Goal: Task Accomplishment & Management: Use online tool/utility

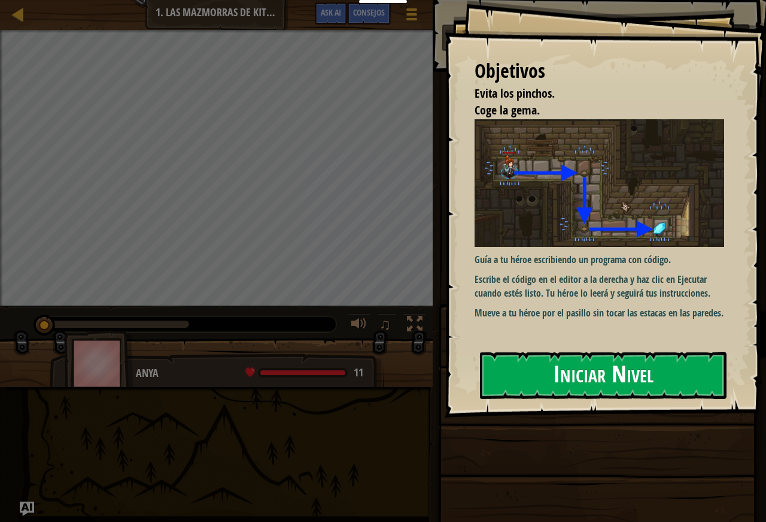
drag, startPoint x: 573, startPoint y: 375, endPoint x: 564, endPoint y: 390, distance: 17.5
click at [572, 376] on button "Iniciar Nivel" at bounding box center [603, 374] width 247 height 47
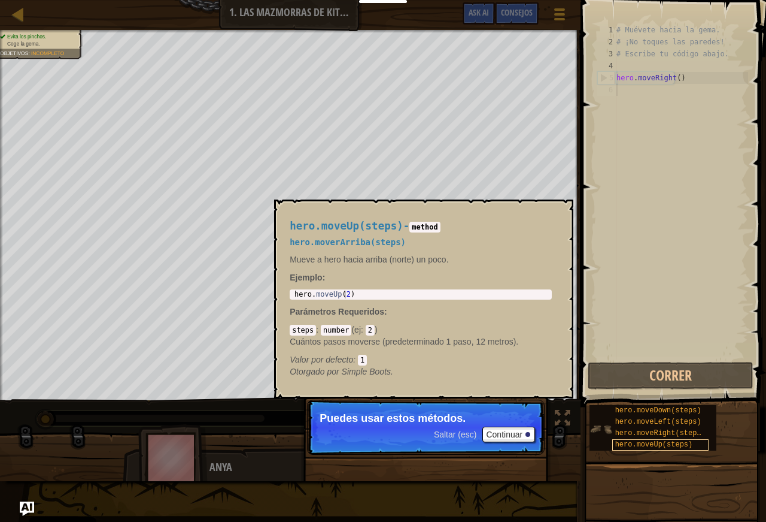
click at [617, 444] on span "hero.moveUp(steps)" at bounding box center [655, 444] width 78 height 8
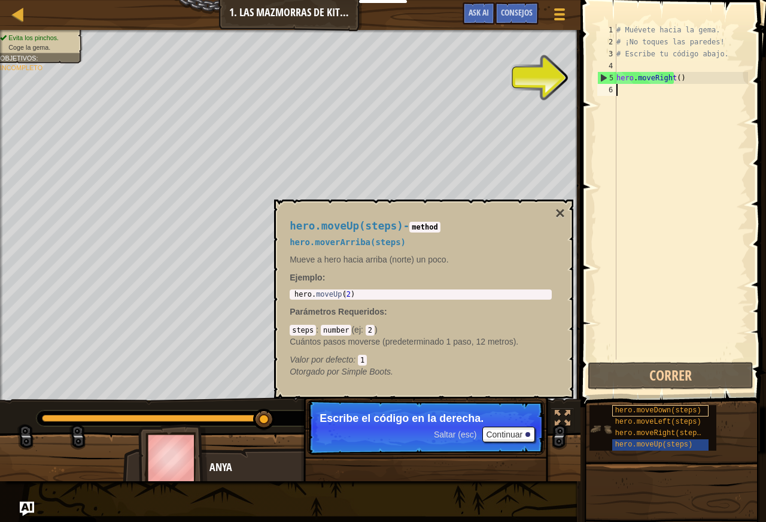
click at [623, 407] on span "hero.moveDown(steps)" at bounding box center [659, 410] width 86 height 8
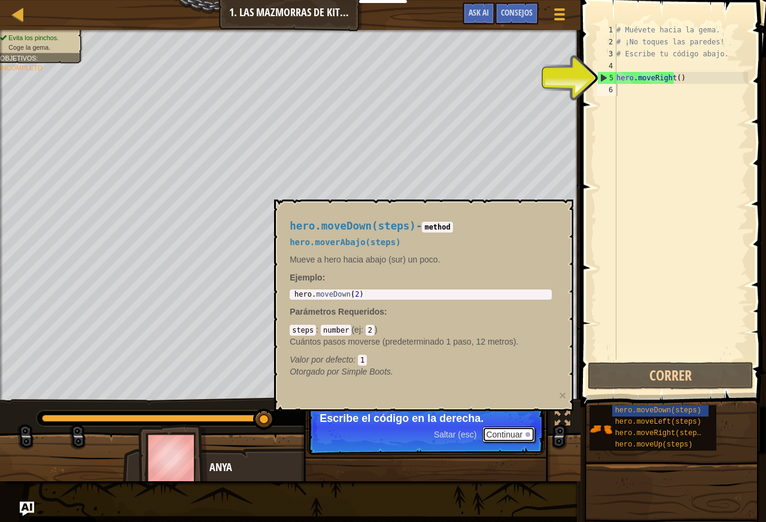
click at [528, 435] on div at bounding box center [528, 434] width 5 height 5
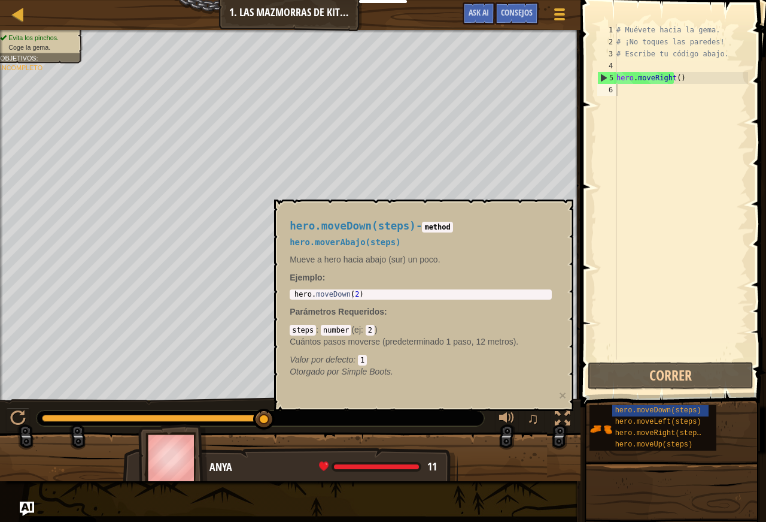
click at [528, 435] on div at bounding box center [290, 462] width 581 height 60
click at [643, 368] on button "Correr" at bounding box center [671, 376] width 166 height 28
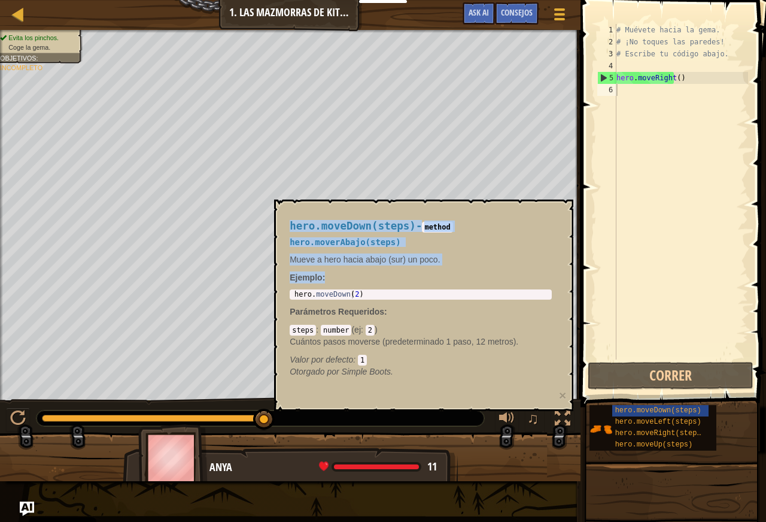
drag, startPoint x: 380, startPoint y: 202, endPoint x: 361, endPoint y: 272, distance: 72.5
click at [361, 272] on div "hero.moveDown(steps) - method hero.moverAbajo(steps) Mueve a hero hacia abajo (…" at bounding box center [423, 304] width 299 height 211
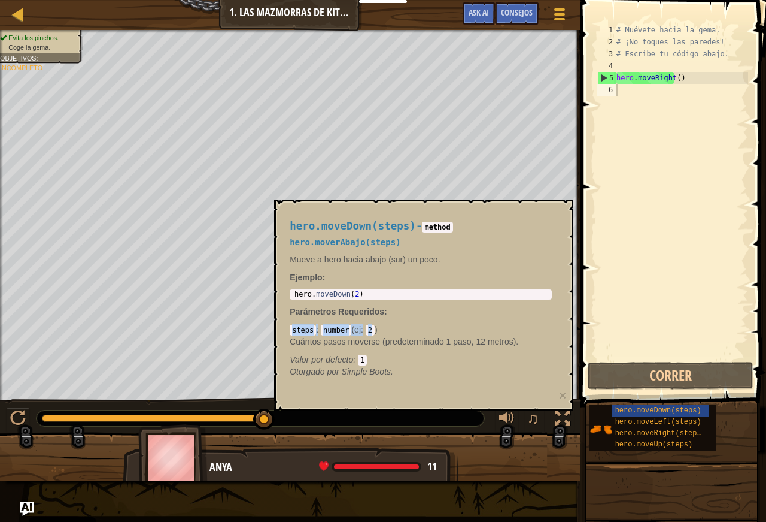
drag, startPoint x: 366, startPoint y: 323, endPoint x: 368, endPoint y: 332, distance: 9.2
click at [368, 332] on div "hero.moveDown(steps) - method hero.moverAbajo(steps) Mueve a hero hacia abajo (…" at bounding box center [420, 299] width 279 height 180
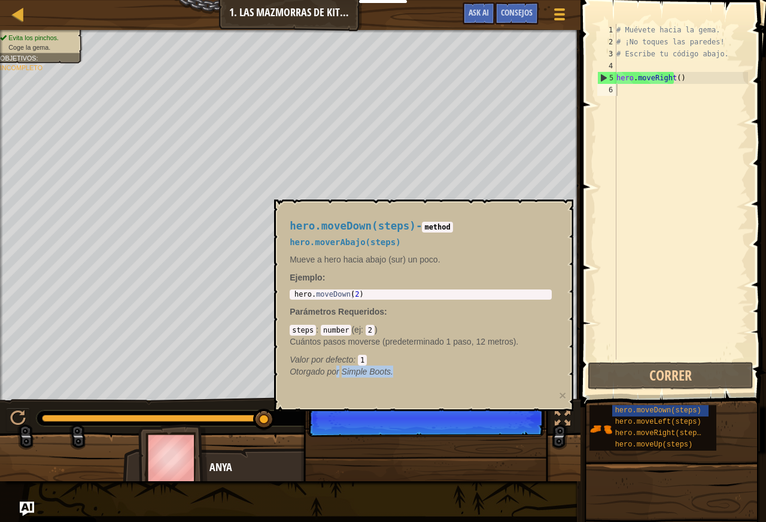
drag, startPoint x: 416, startPoint y: 394, endPoint x: 379, endPoint y: 380, distance: 39.8
click at [379, 380] on div "hero.moveDown(steps) - method hero.moverAbajo(steps) Mueve a hero hacia abajo (…" at bounding box center [420, 299] width 279 height 180
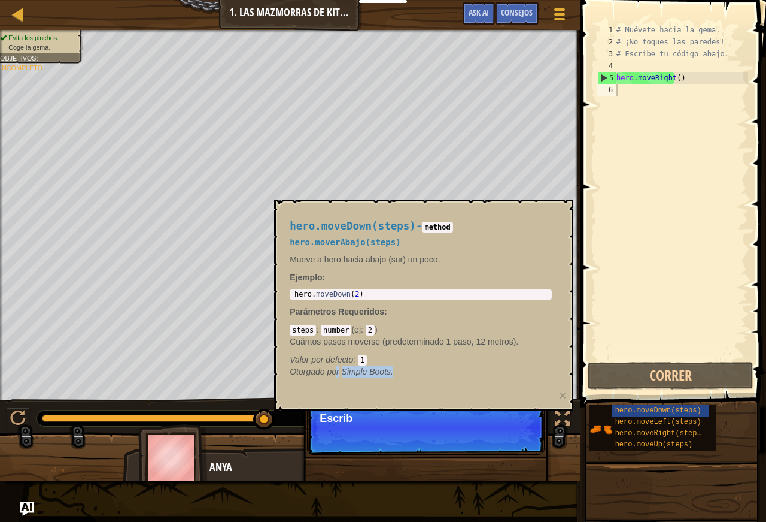
click at [328, 380] on div "hero.moveDown(steps) - method hero.moverAbajo(steps) Mueve a hero hacia abajo (…" at bounding box center [420, 299] width 279 height 180
drag, startPoint x: 329, startPoint y: 372, endPoint x: 381, endPoint y: 371, distance: 52.1
click at [369, 371] on em "Otorgado por Simple Boots." at bounding box center [342, 371] width 104 height 10
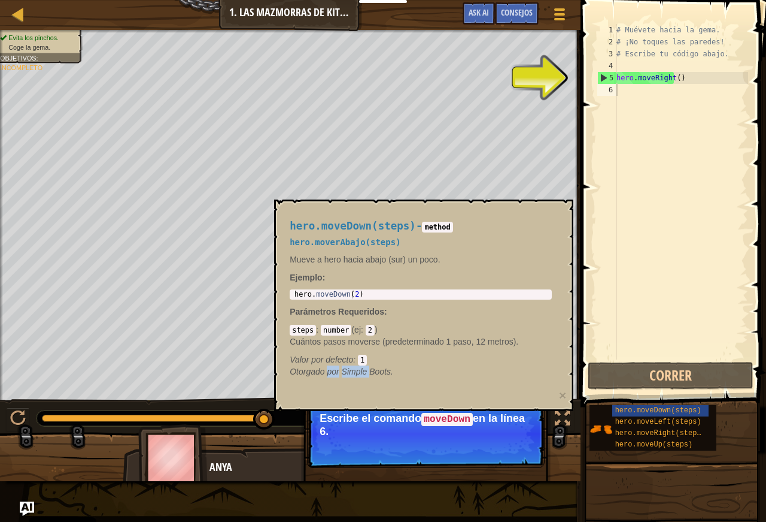
click at [221, 323] on div "Evita los pinchos. Coge la gema. Objetivos : Incompleto" at bounding box center [290, 215] width 581 height 370
drag, startPoint x: 0, startPoint y: 251, endPoint x: 720, endPoint y: 147, distance: 727.9
click at [696, 181] on div "Cursos Introducción a la Informática 1. Las mazmorras de Kithgard Menú del Jueg…" at bounding box center [383, 261] width 766 height 522
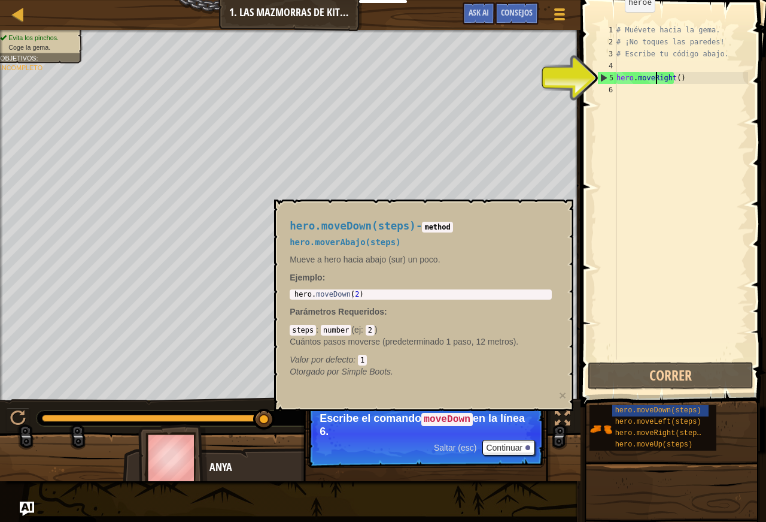
click at [657, 79] on div "# Muévete hacia la gema. # ¡No toques las paredes! # Escribe tu código abajo. h…" at bounding box center [681, 203] width 134 height 359
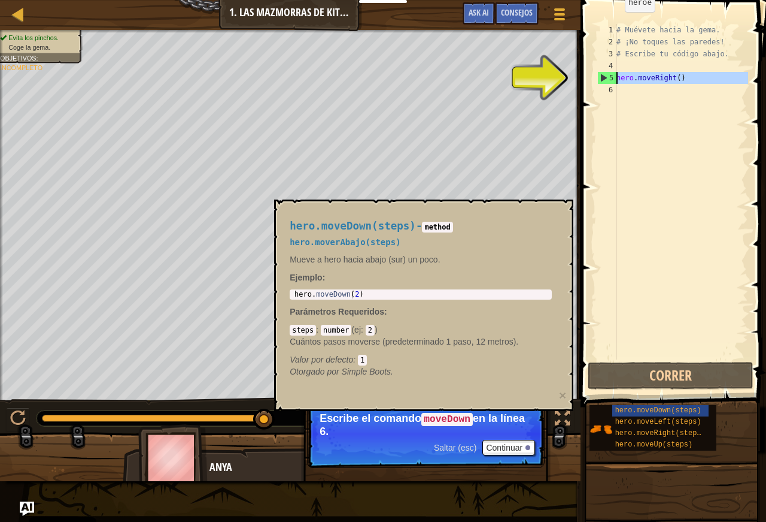
click at [616, 76] on div "5" at bounding box center [607, 78] width 19 height 12
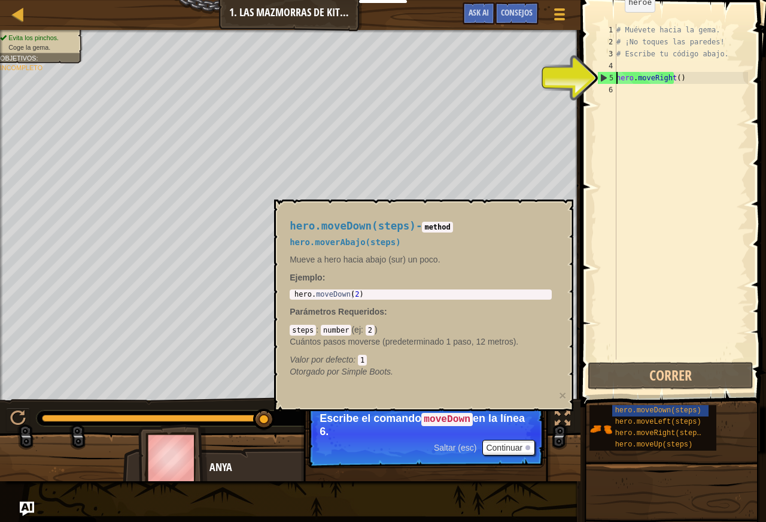
click at [616, 76] on div "5" at bounding box center [607, 78] width 19 height 12
click at [609, 77] on div "5" at bounding box center [607, 78] width 19 height 12
click at [628, 83] on div "# Muévete hacia la gema. # ¡No toques las paredes! # Escribe tu código abajo. h…" at bounding box center [681, 203] width 134 height 359
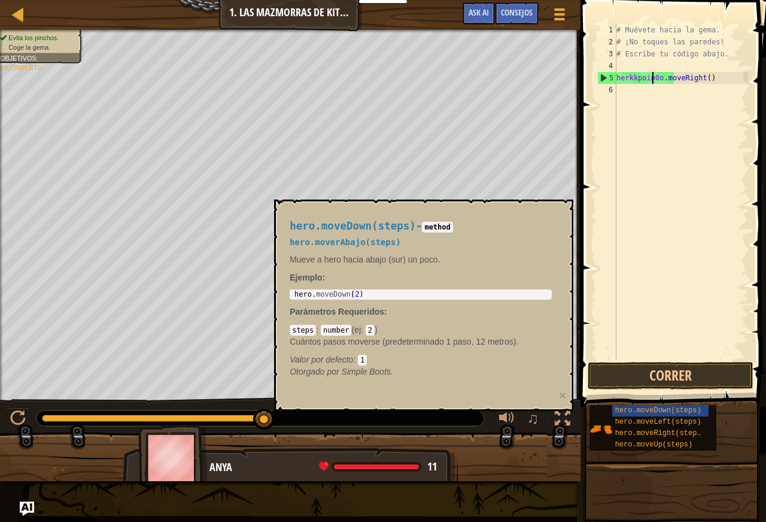
scroll to position [5, 3]
type textarea "herkkpoip0ij0o.moveRight()"
type textarea "`"
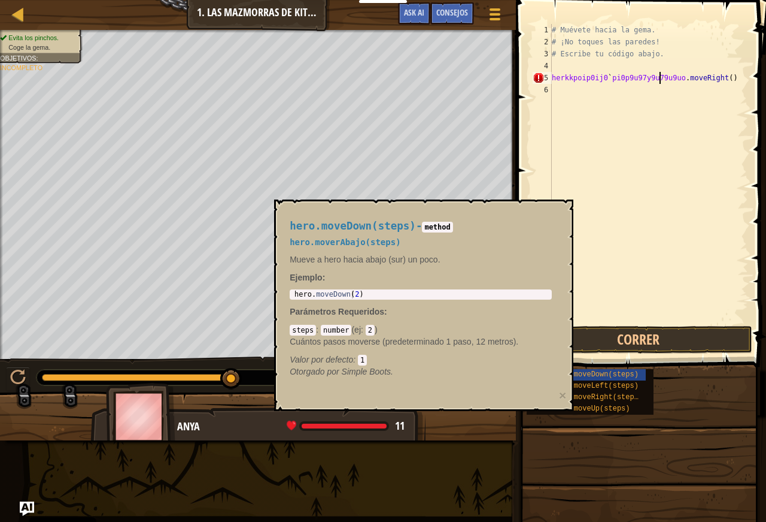
scroll to position [5, 5]
click at [706, 81] on div "# Muévete hacia la gema. # ¡No toques las paredes! # Escribe tu código abajo. h…" at bounding box center [649, 185] width 199 height 323
type textarea "h"
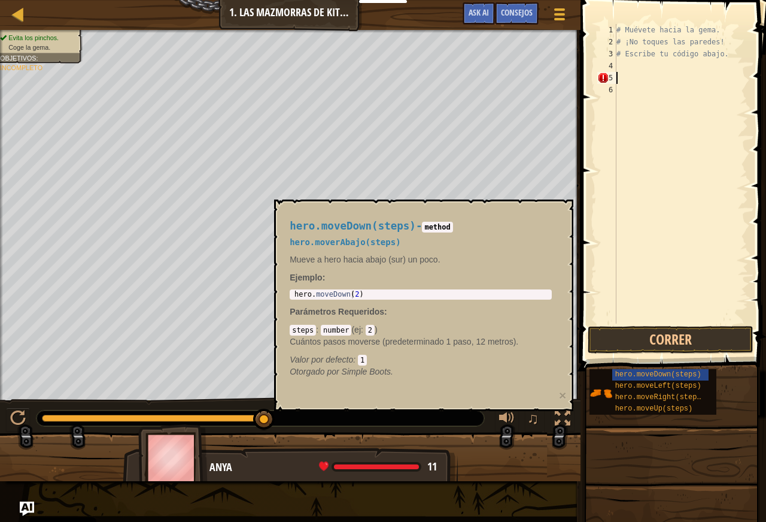
scroll to position [5, 0]
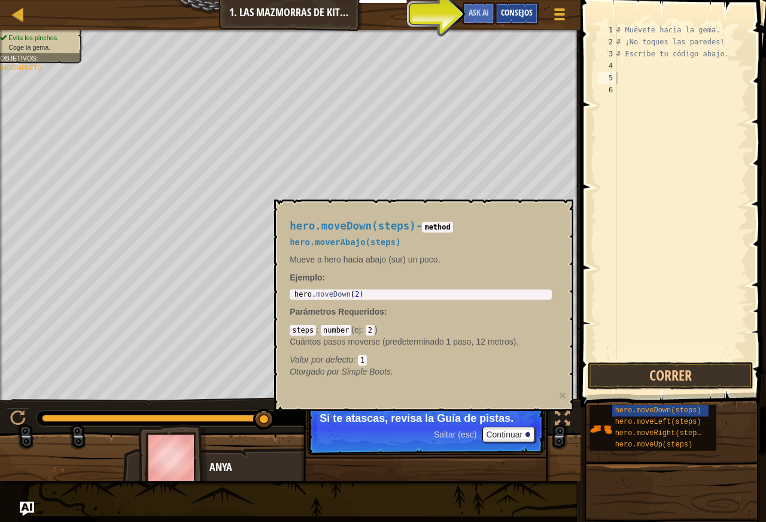
click at [522, 13] on span "Consejos" at bounding box center [517, 12] width 32 height 11
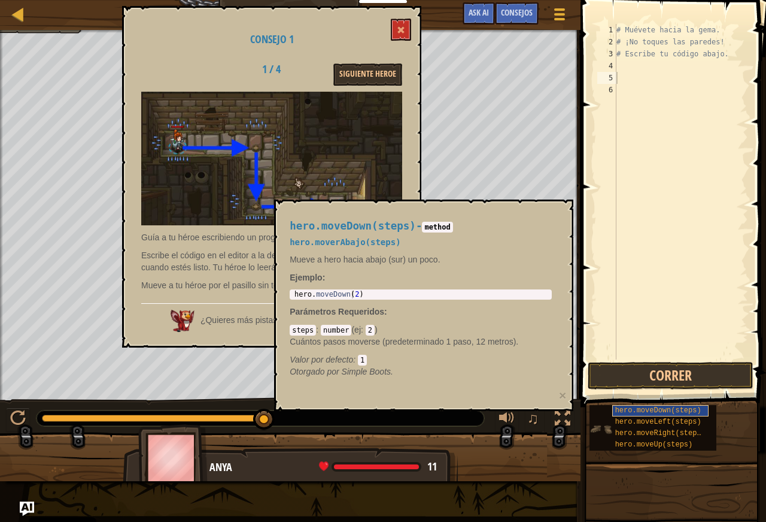
click at [672, 405] on div "hero.moveDown(steps)" at bounding box center [661, 410] width 96 height 11
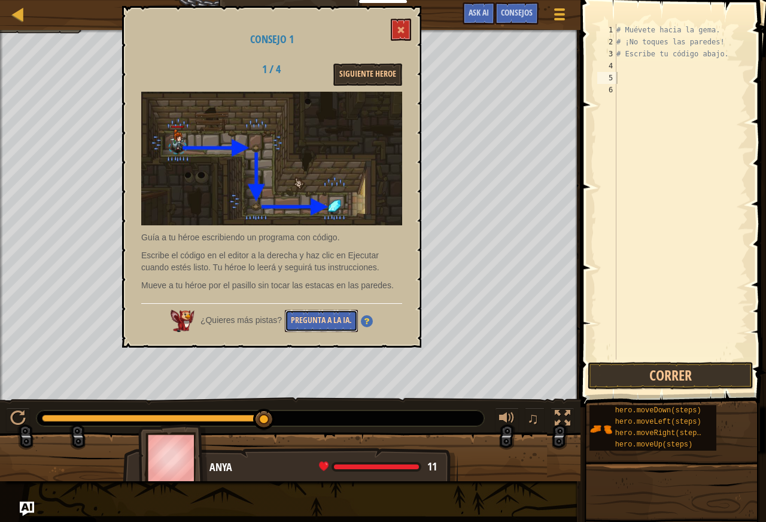
click at [329, 313] on button "Pregunta a la IA." at bounding box center [321, 321] width 73 height 22
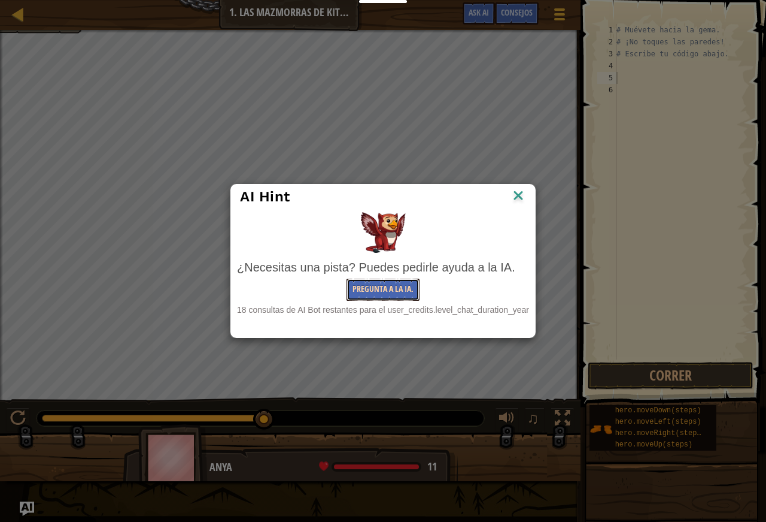
click at [390, 286] on button "Pregunta a la IA." at bounding box center [383, 289] width 73 height 22
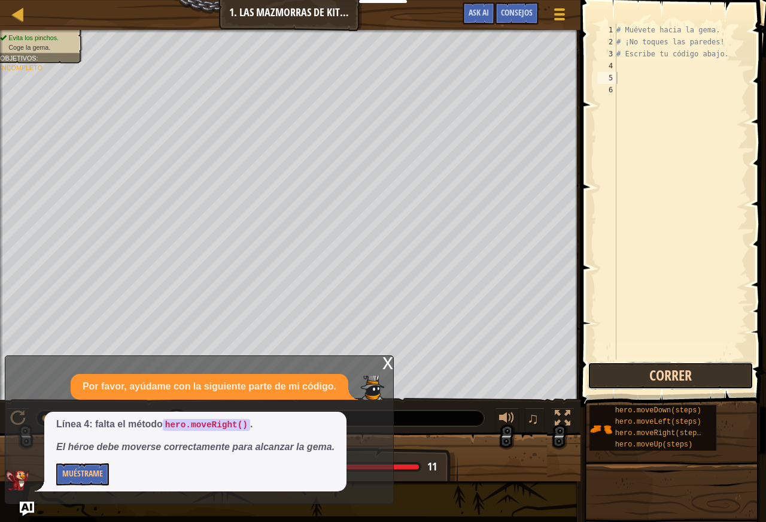
drag, startPoint x: 622, startPoint y: 368, endPoint x: 602, endPoint y: 378, distance: 22.8
click at [620, 368] on button "Correr" at bounding box center [671, 376] width 166 height 28
click at [713, 380] on button "Correr" at bounding box center [671, 376] width 166 height 28
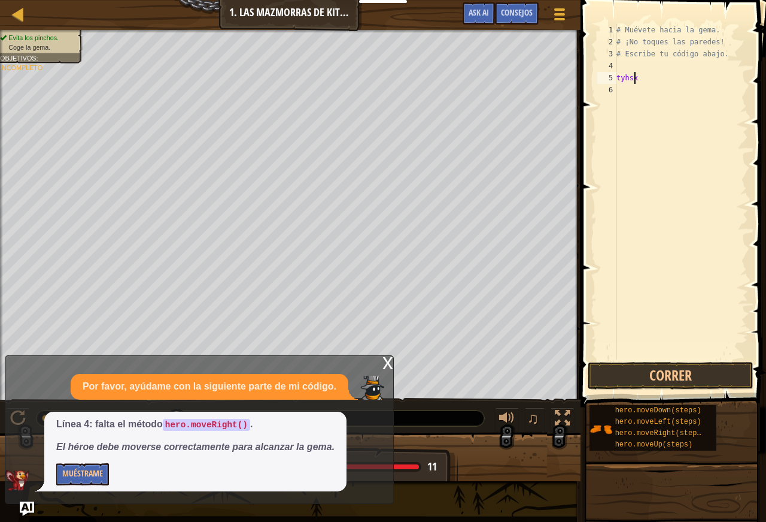
type textarea "t"
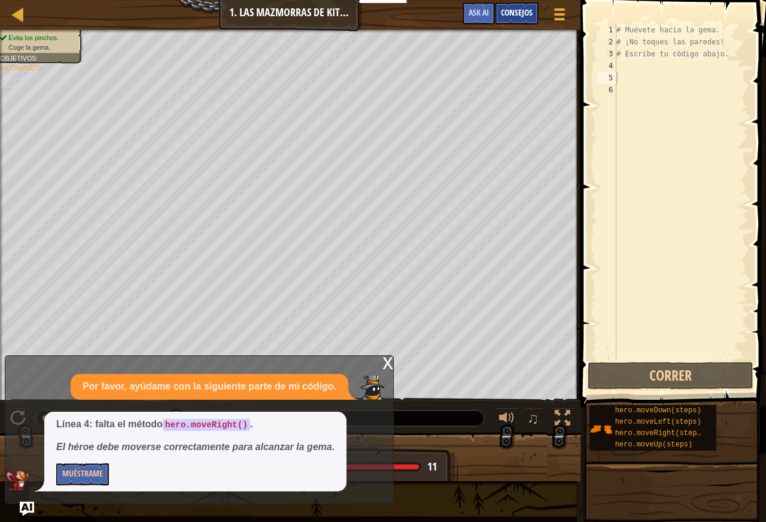
click at [507, 10] on span "Consejos" at bounding box center [517, 12] width 32 height 11
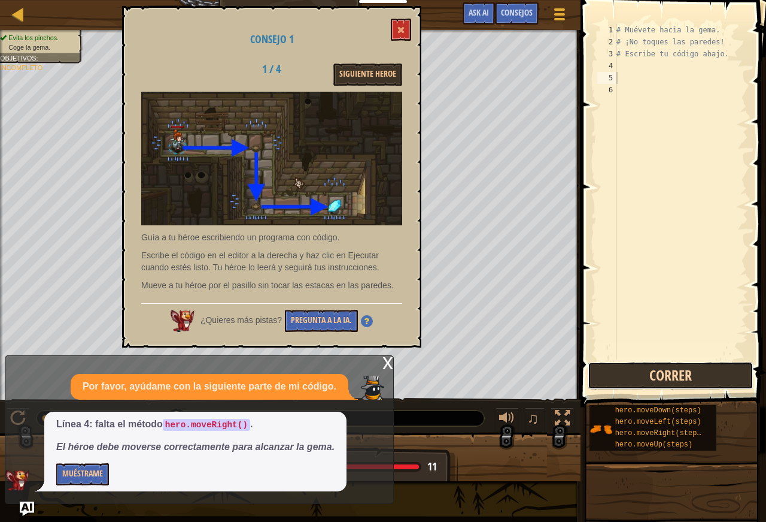
click at [677, 364] on button "Correr" at bounding box center [671, 376] width 166 height 28
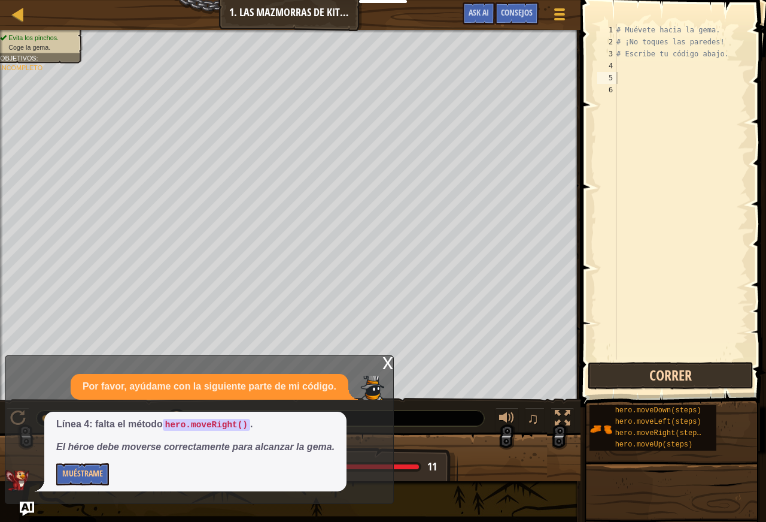
drag, startPoint x: 665, startPoint y: 361, endPoint x: 662, endPoint y: 369, distance: 8.9
click at [662, 369] on button "Correr" at bounding box center [671, 376] width 166 height 28
click at [629, 369] on button "Correr" at bounding box center [671, 376] width 166 height 28
click at [94, 423] on div "Cursos Introducción a la Informática 1. Las mazmorras de Kithgard Menú del Jueg…" at bounding box center [383, 261] width 766 height 522
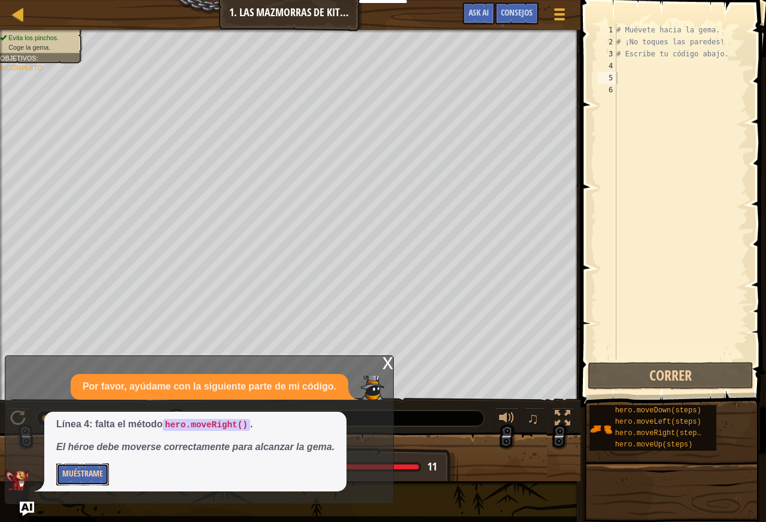
click at [87, 474] on button "Muéstrame" at bounding box center [82, 474] width 53 height 22
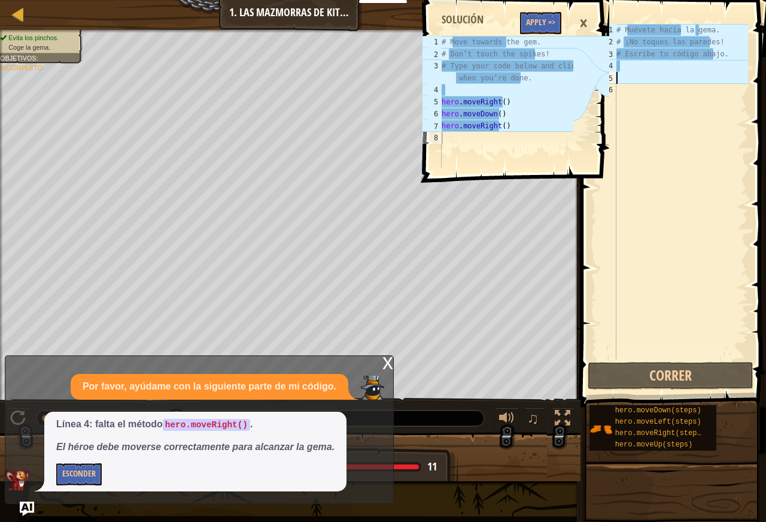
click at [624, 63] on div "1 2 3 4 5 6 # Muévete hacia la gema. # ¡No toques las paredes! # Escribe tu cód…" at bounding box center [671, 191] width 153 height 335
click at [617, 70] on div "# Muévete hacia la gema. # ¡No toques las paredes! # Escribe tu código abajo." at bounding box center [681, 203] width 134 height 359
drag, startPoint x: 628, startPoint y: 265, endPoint x: 628, endPoint y: 256, distance: 9.0
click at [628, 265] on div "# Muévete hacia la gema. # ¡No toques las paredes! # Escribe tu código abajo." at bounding box center [681, 203] width 134 height 359
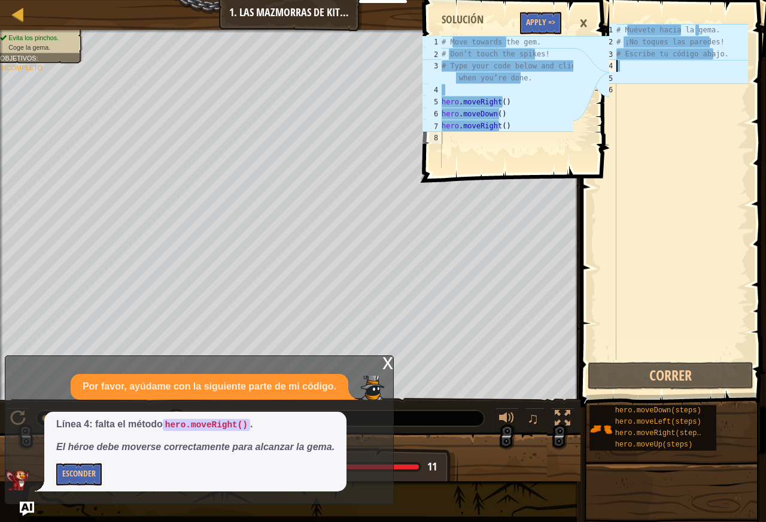
click at [619, 69] on div "# Muévete hacia la gema. # ¡No toques las paredes! # Escribe tu código abajo." at bounding box center [681, 203] width 134 height 359
click at [641, 378] on button "Correr" at bounding box center [671, 376] width 166 height 28
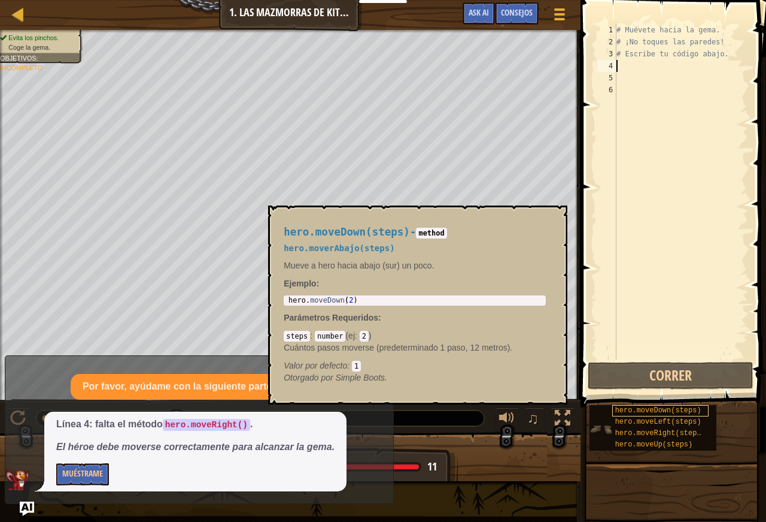
type textarea "m"
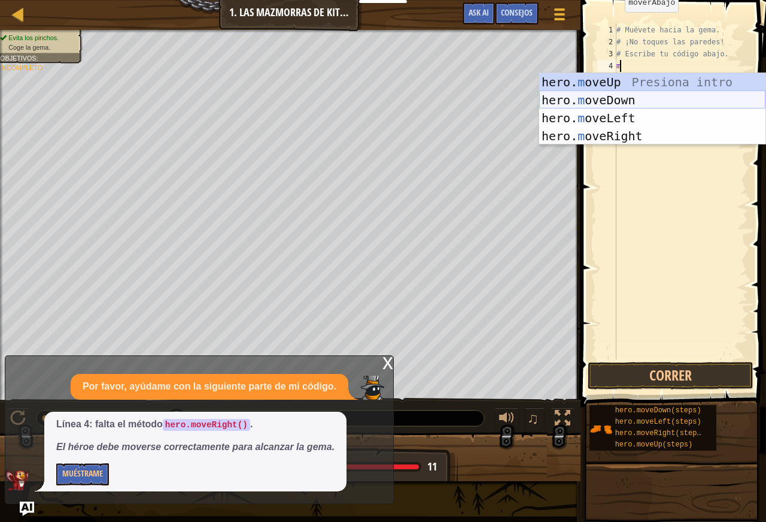
scroll to position [5, 1]
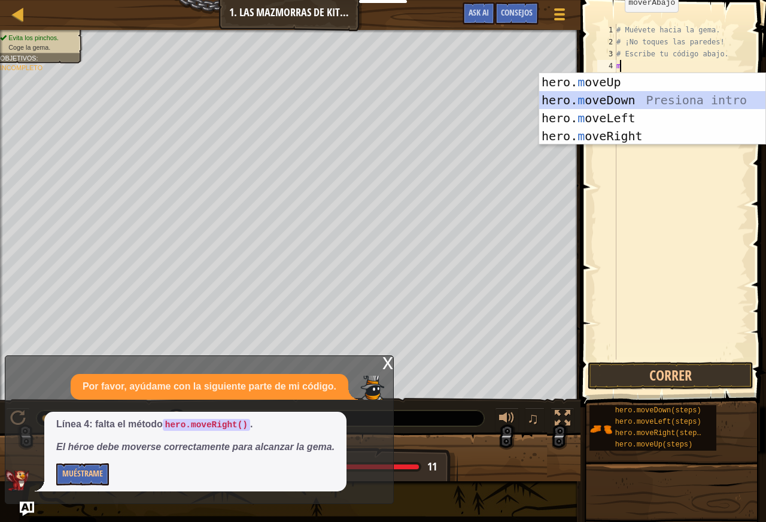
click at [616, 105] on div "hero. m oveUp Presiona intro hero. m oveDown Presiona intro hero. m oveLeft Pre…" at bounding box center [653, 127] width 226 height 108
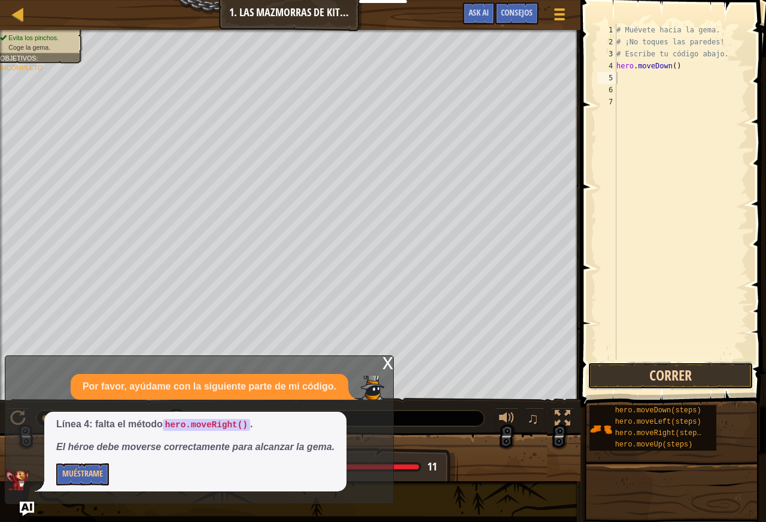
click at [720, 381] on button "Correr" at bounding box center [671, 376] width 166 height 28
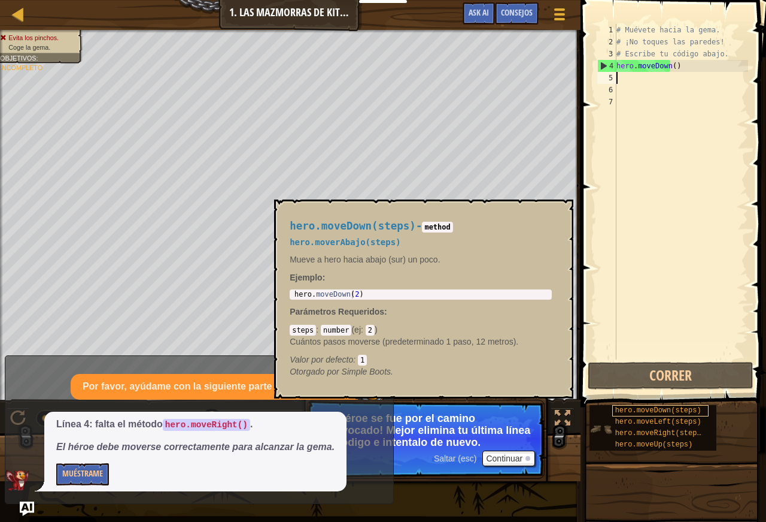
type textarea "m"
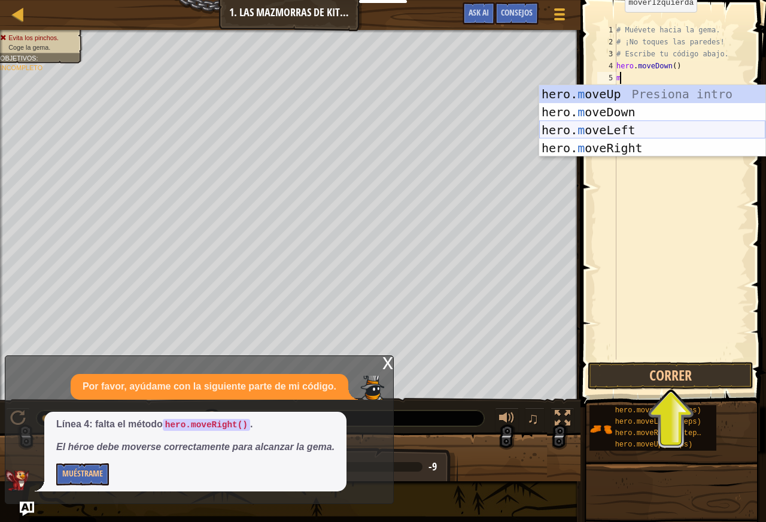
scroll to position [5, 1]
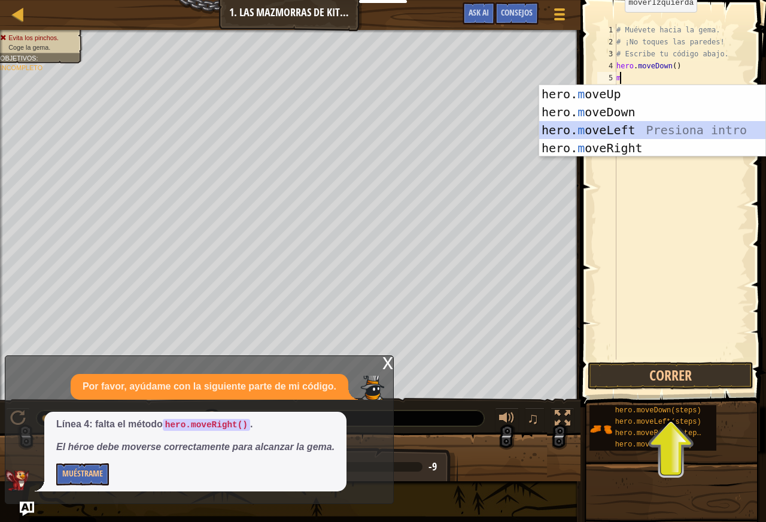
click at [627, 131] on div "hero. m oveUp Presiona intro hero. m oveDown Presiona intro hero. m oveLeft Pre…" at bounding box center [653, 139] width 226 height 108
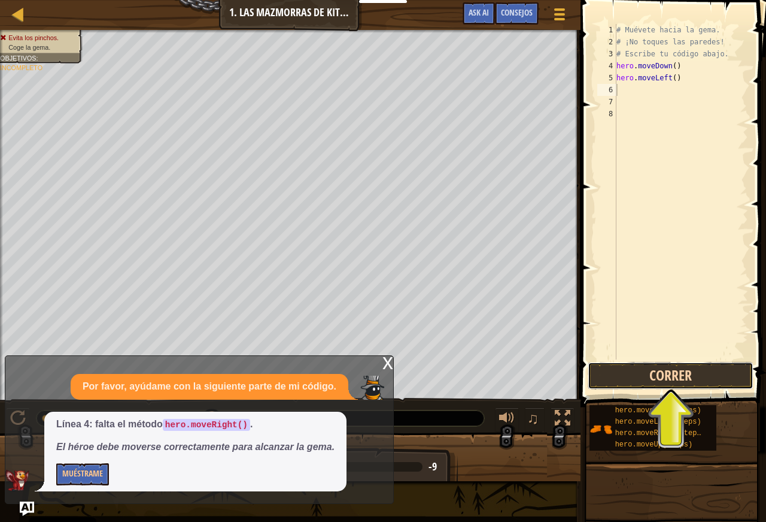
click at [685, 378] on button "Correr" at bounding box center [671, 376] width 166 height 28
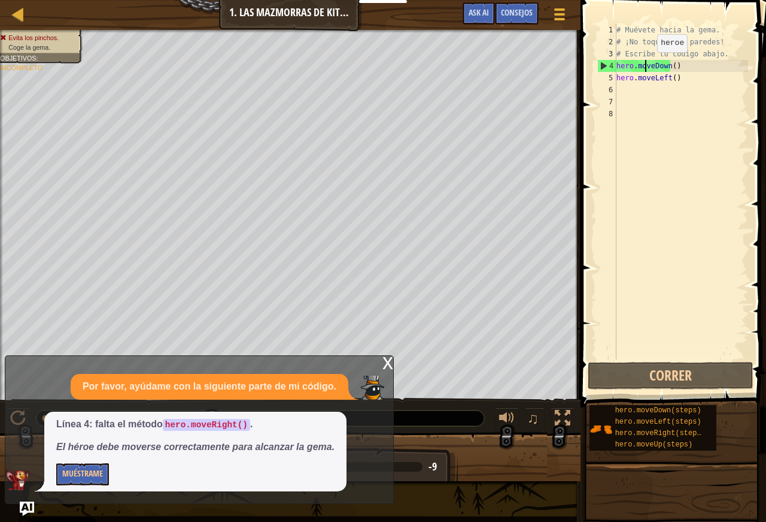
click at [647, 64] on div "# Muévete hacia la gema. # ¡No toques las paredes! # Escribe tu código abajo. h…" at bounding box center [681, 203] width 134 height 359
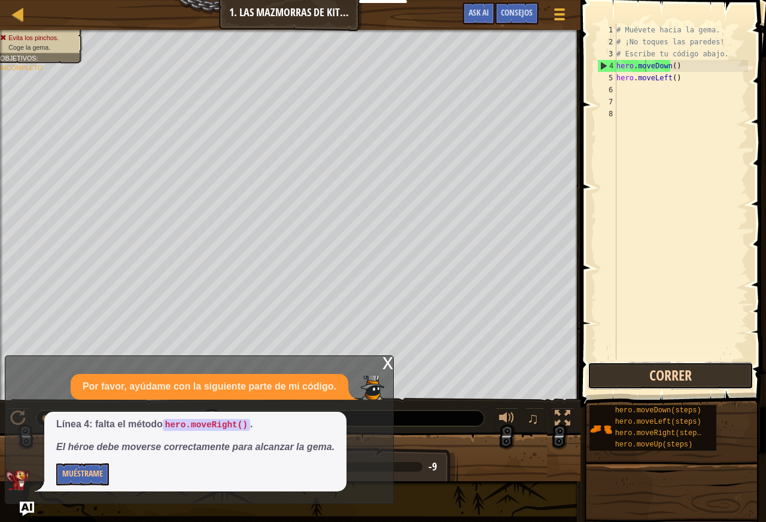
click at [666, 377] on button "Correr" at bounding box center [671, 376] width 166 height 28
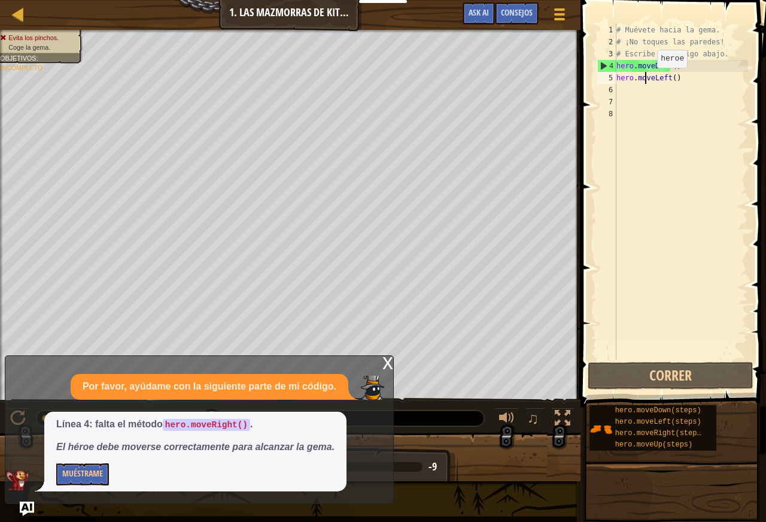
click at [647, 80] on div "# Muévete hacia la gema. # ¡No toques las paredes! # Escribe tu código abajo. h…" at bounding box center [681, 203] width 134 height 359
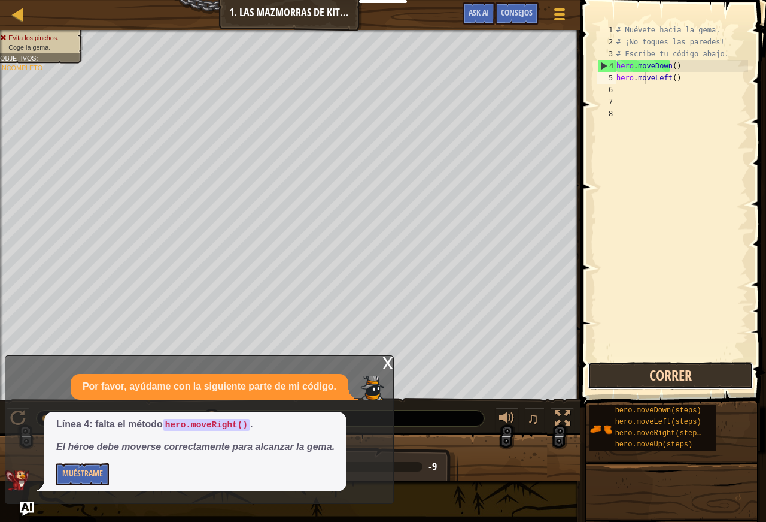
click at [706, 374] on button "Correr" at bounding box center [671, 376] width 166 height 28
click at [616, 80] on div "5" at bounding box center [607, 78] width 19 height 12
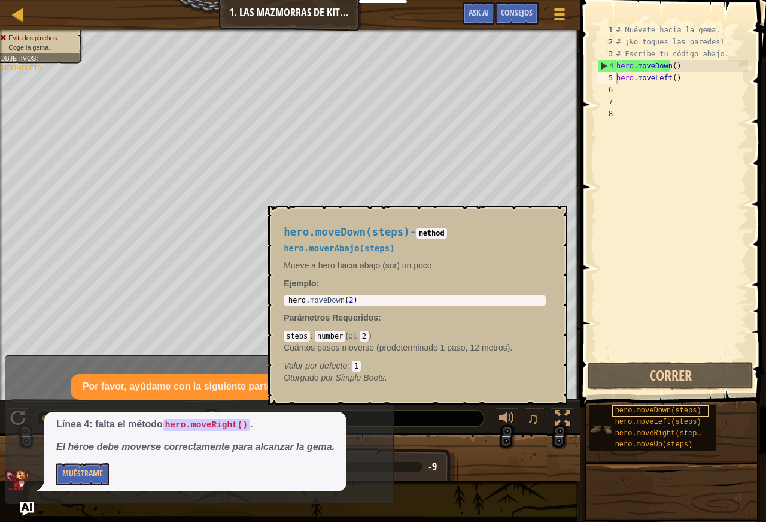
click at [640, 412] on span "hero.moveDown(steps)" at bounding box center [659, 410] width 86 height 8
click at [658, 422] on span "hero.moveLeft(steps)" at bounding box center [659, 421] width 86 height 8
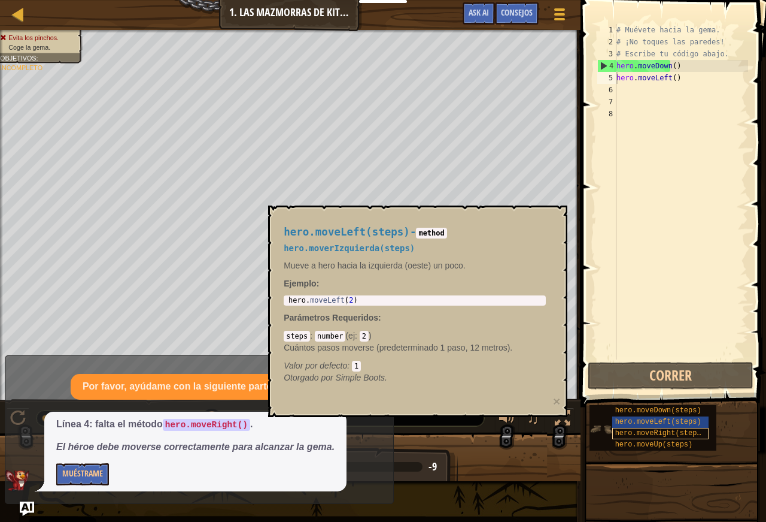
click at [683, 434] on span "hero.moveRight(steps)" at bounding box center [661, 433] width 90 height 8
click at [666, 79] on div "# Muévete hacia la gema. # ¡No toques las paredes! # Escribe tu código abajo. h…" at bounding box center [681, 203] width 134 height 359
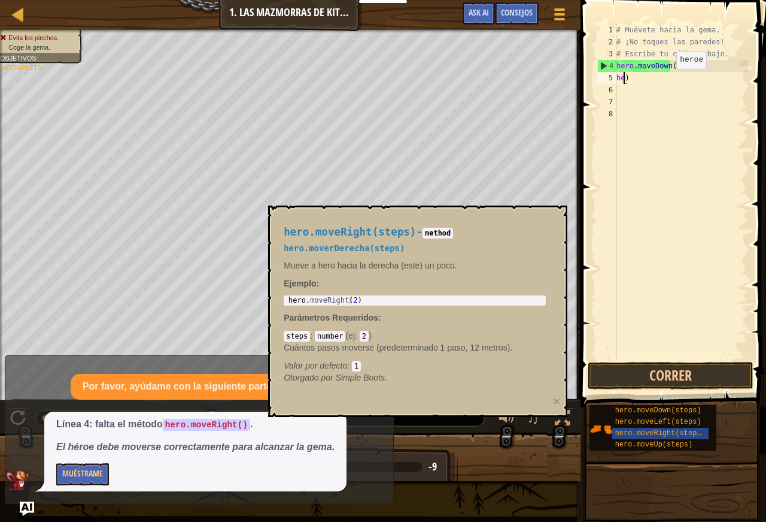
type textarea ")"
click at [623, 79] on div "# Muévete hacia la gema. # ¡No toques las paredes! # Escribe tu código abajo. h…" at bounding box center [681, 203] width 134 height 359
type textarea "m"
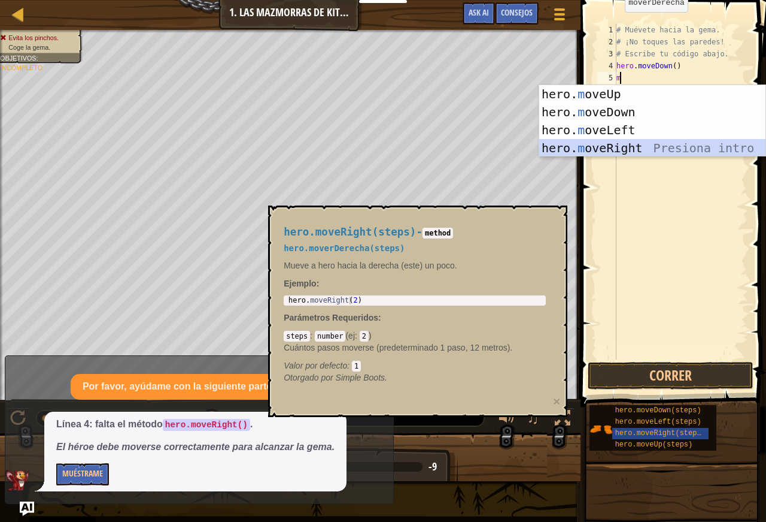
scroll to position [5, 1]
click at [621, 148] on div "hero. m oveUp Presiona intro hero. m oveDown Presiona intro hero. m oveLeft Pre…" at bounding box center [653, 139] width 226 height 108
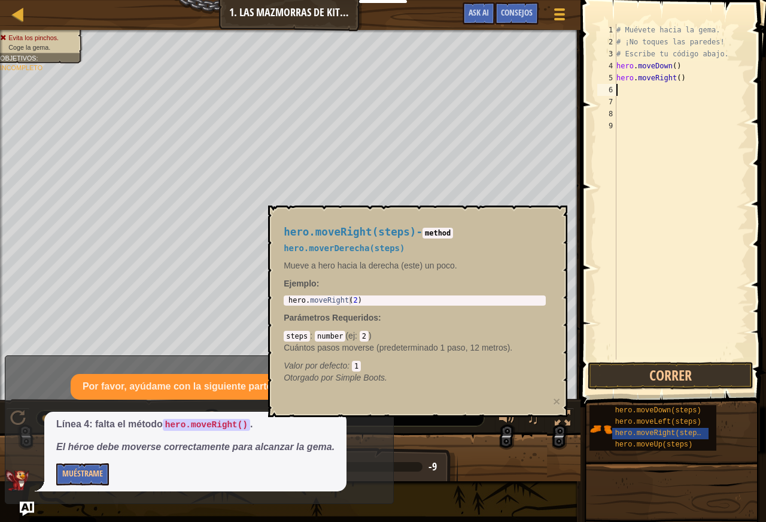
scroll to position [5, 0]
click at [657, 369] on button "Correr" at bounding box center [671, 376] width 166 height 28
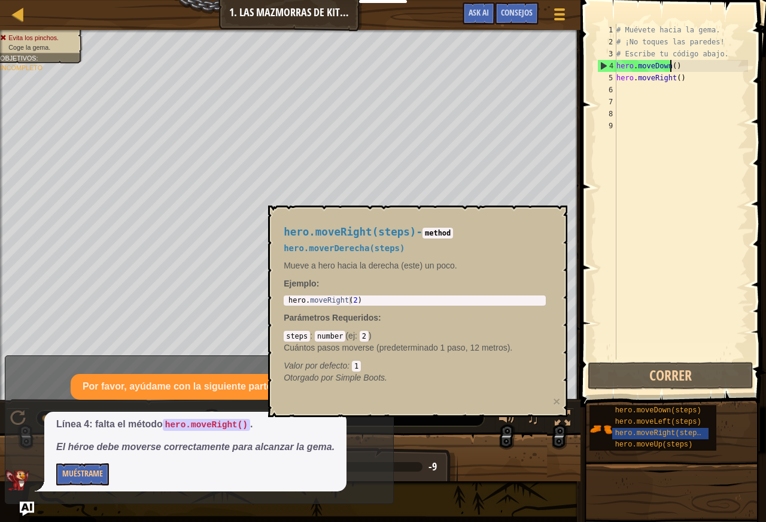
click at [671, 68] on div "# Muévete hacia la gema. # ¡No toques las paredes! # Escribe tu código abajo. h…" at bounding box center [681, 203] width 134 height 359
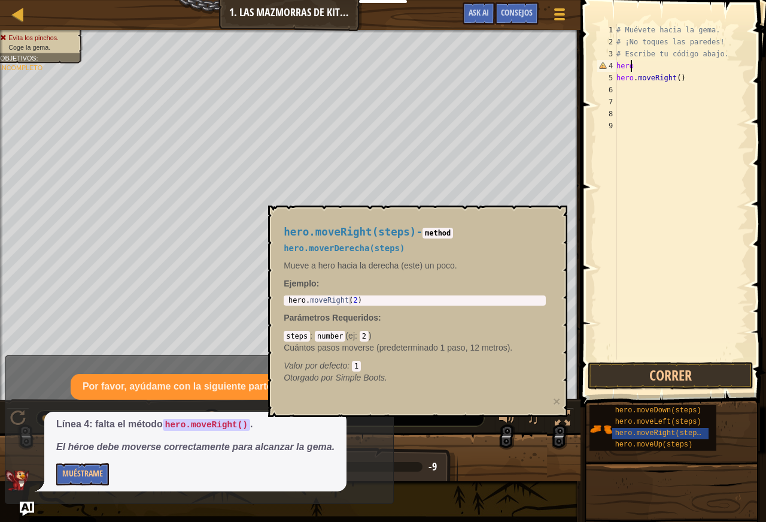
type textarea "h"
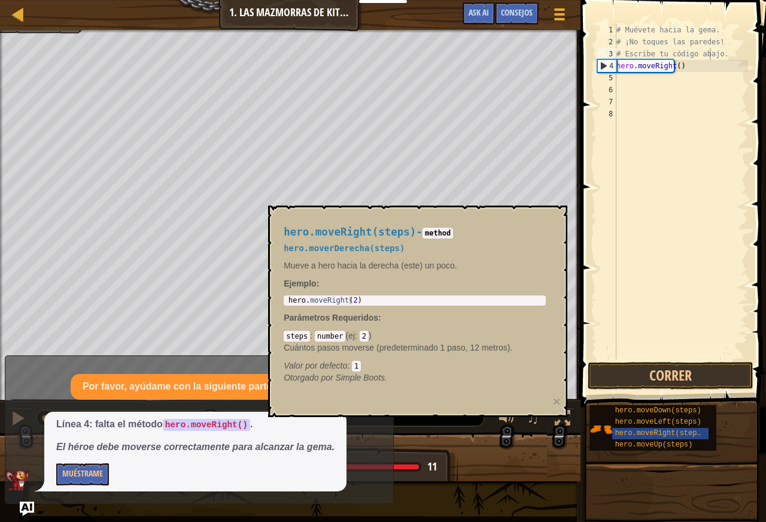
drag, startPoint x: 437, startPoint y: 225, endPoint x: 429, endPoint y: 223, distance: 8.7
click at [429, 223] on div "hero.moveRight(steps) - method hero.moverDerecha(steps) Mueve a hero hacia la d…" at bounding box center [414, 305] width 279 height 180
click at [699, 361] on span at bounding box center [674, 186] width 195 height 442
click at [699, 372] on button "Correr" at bounding box center [671, 376] width 166 height 28
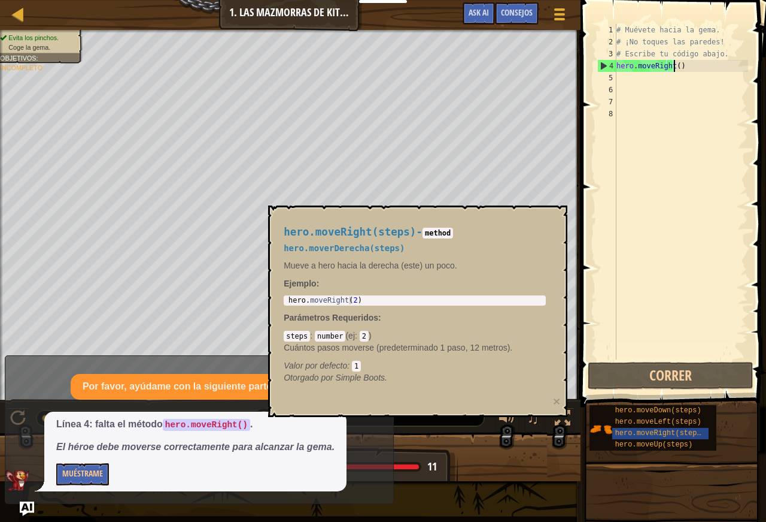
click at [674, 62] on div "# Muévete hacia la gema. # ¡No toques las paredes! # Escribe tu código abajo. h…" at bounding box center [681, 203] width 134 height 359
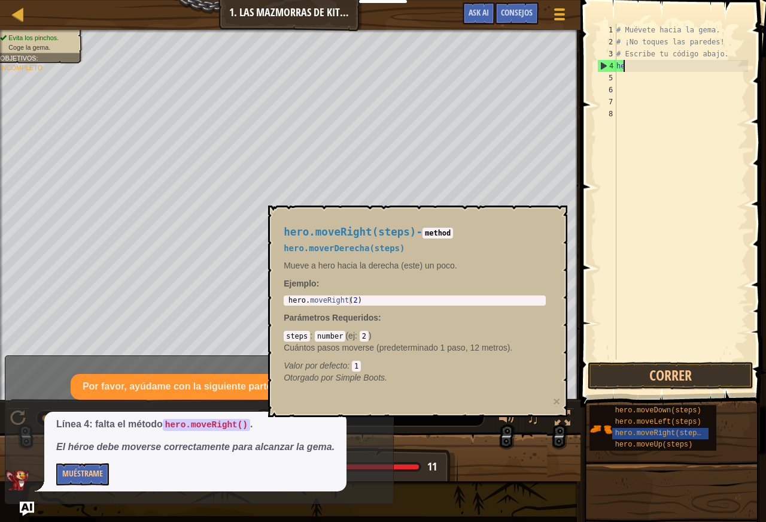
type textarea "h"
click at [605, 414] on div "hero.moveDown(steps) hero.moveLeft(steps) hero.moveRight(steps) hero.moveUp(ste…" at bounding box center [653, 428] width 127 height 46
drag, startPoint x: 641, startPoint y: 437, endPoint x: 632, endPoint y: 486, distance: 49.8
click at [632, 439] on div "hero.moveRight(steps)" at bounding box center [661, 433] width 96 height 11
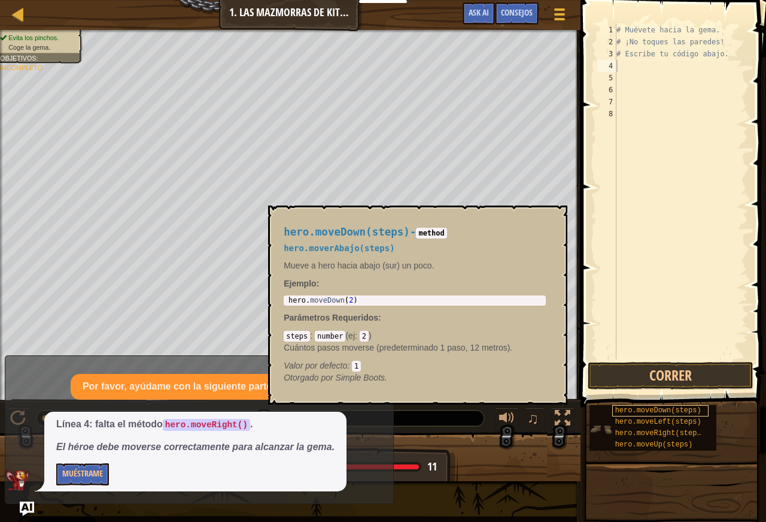
click at [695, 414] on span "hero.moveDown(steps)" at bounding box center [659, 410] width 86 height 8
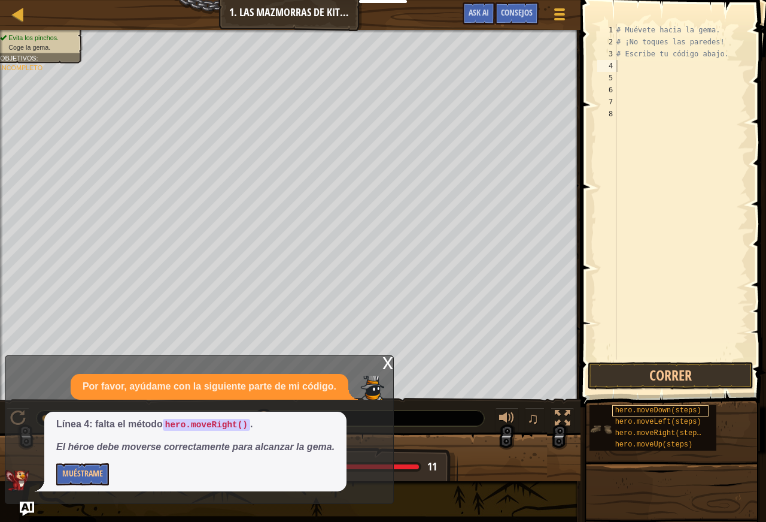
click at [693, 414] on span "hero.moveDown(steps)" at bounding box center [659, 410] width 86 height 8
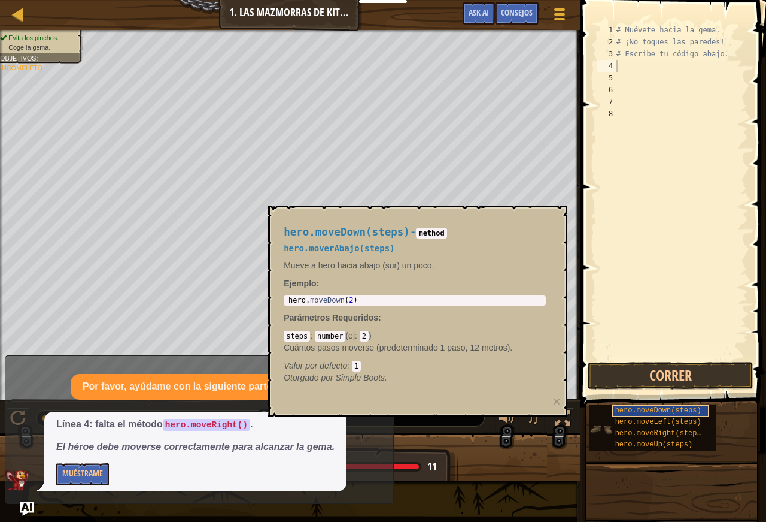
click at [693, 414] on span "hero.moveDown(steps)" at bounding box center [659, 410] width 86 height 8
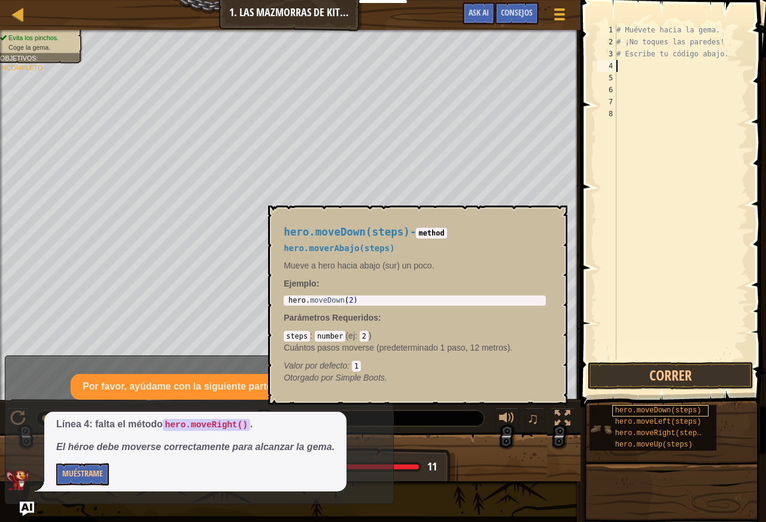
type textarea "m"
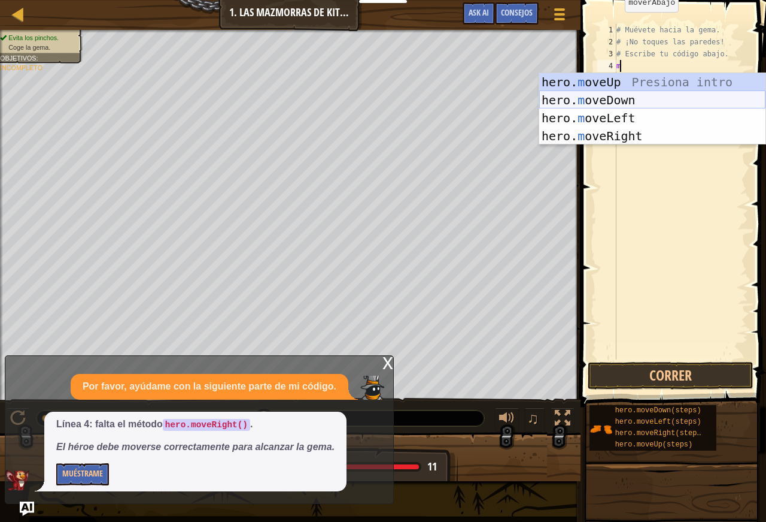
scroll to position [5, 1]
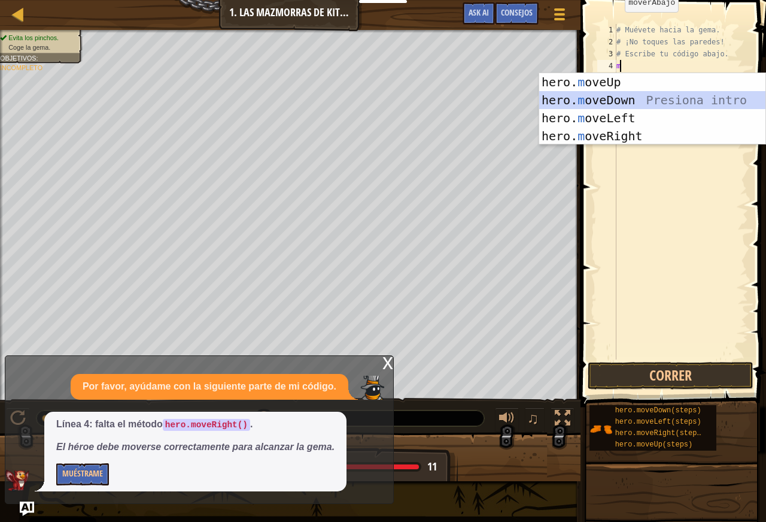
click at [631, 100] on div "hero. m oveUp Presiona intro hero. m oveDown Presiona intro hero. m oveLeft Pre…" at bounding box center [653, 127] width 226 height 108
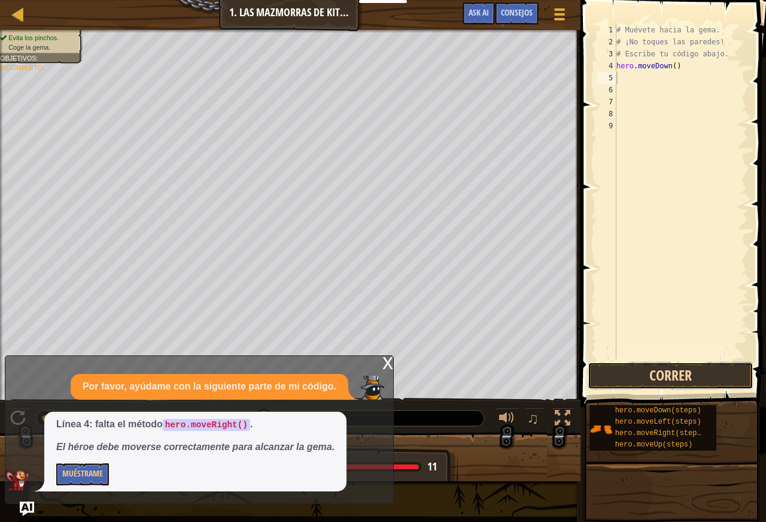
click at [686, 368] on button "Correr" at bounding box center [671, 376] width 166 height 28
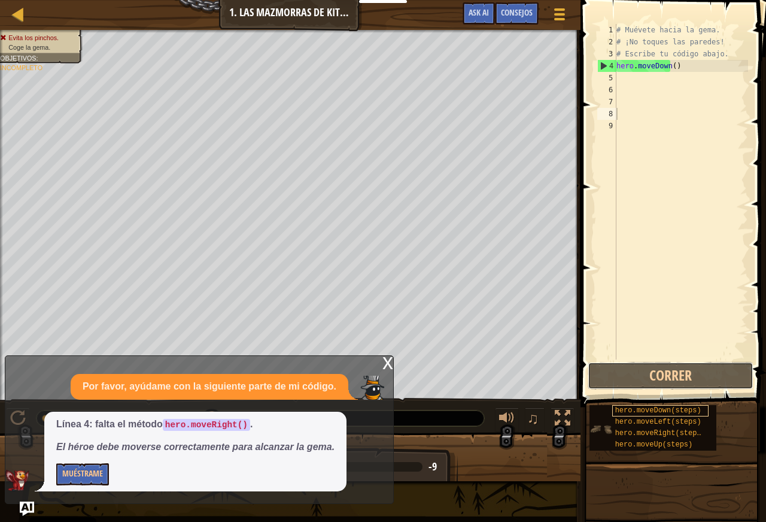
drag, startPoint x: 635, startPoint y: 401, endPoint x: 639, endPoint y: 406, distance: 6.8
click at [674, 65] on div "# Muévete hacia la gema. # ¡No toques las paredes! # Escribe tu código abajo. h…" at bounding box center [681, 203] width 134 height 359
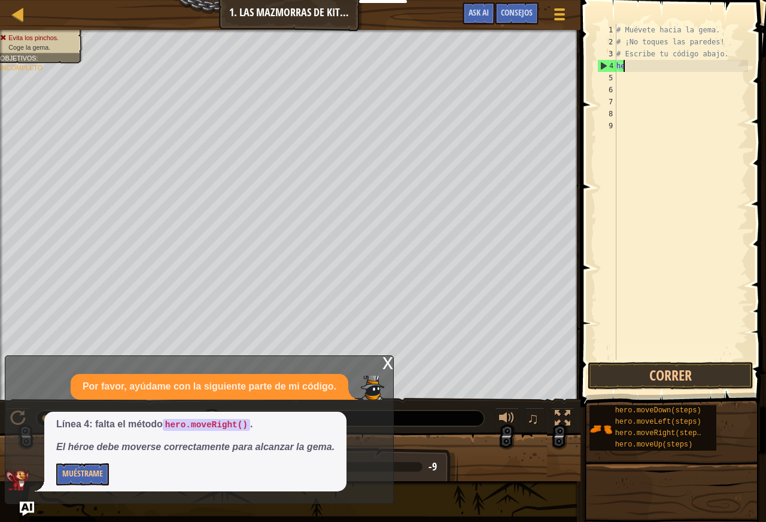
type textarea "h"
type textarea "m"
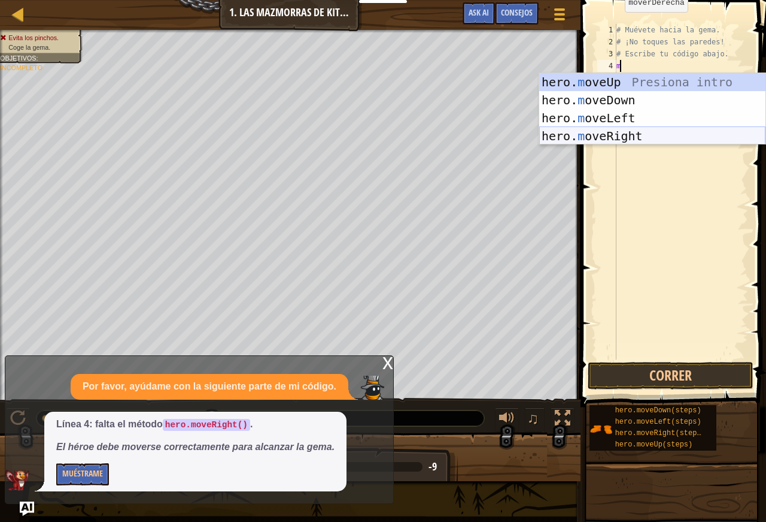
scroll to position [5, 1]
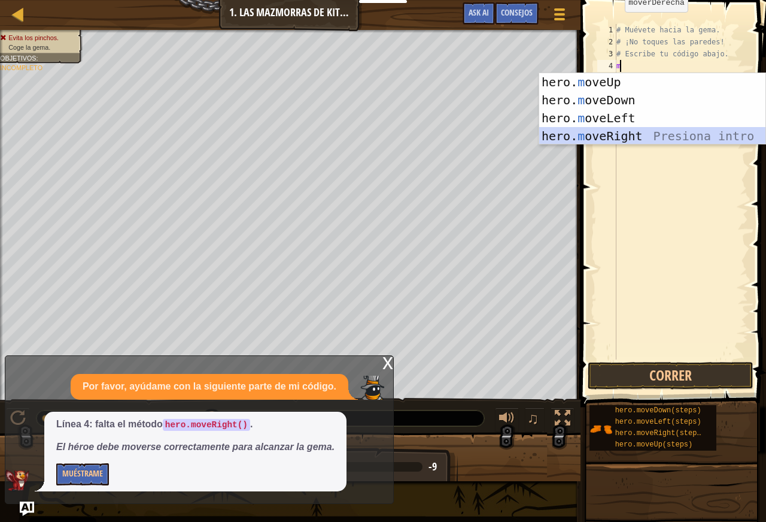
click at [660, 131] on div "hero. m oveUp Presiona intro hero. m oveDown Presiona intro hero. m oveLeft Pre…" at bounding box center [653, 127] width 226 height 108
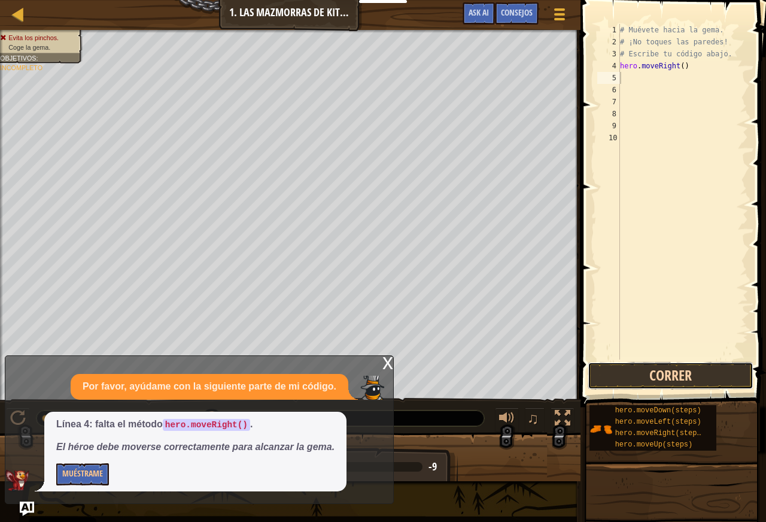
click at [668, 371] on button "Correr" at bounding box center [671, 376] width 166 height 28
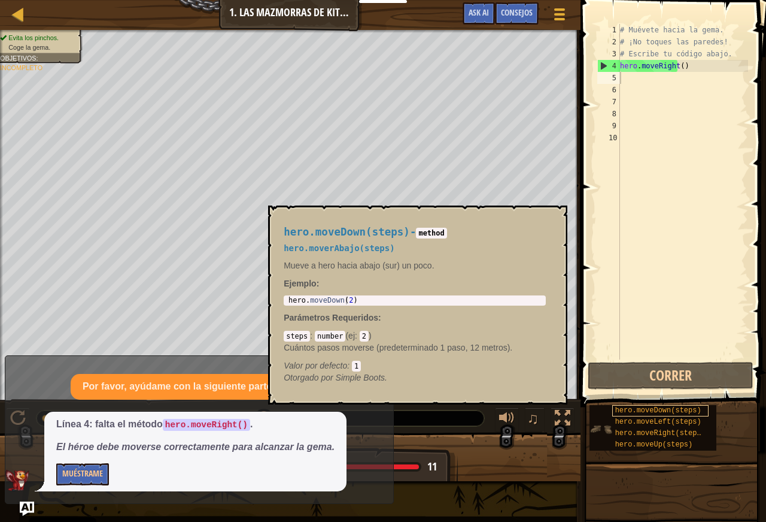
click at [663, 410] on span "hero.moveDown(steps)" at bounding box center [659, 410] width 86 height 8
click at [620, 77] on div "# Muévete hacia la gema. # ¡No toques las paredes! # Escribe tu código abajo. h…" at bounding box center [683, 203] width 131 height 359
type textarea "m"
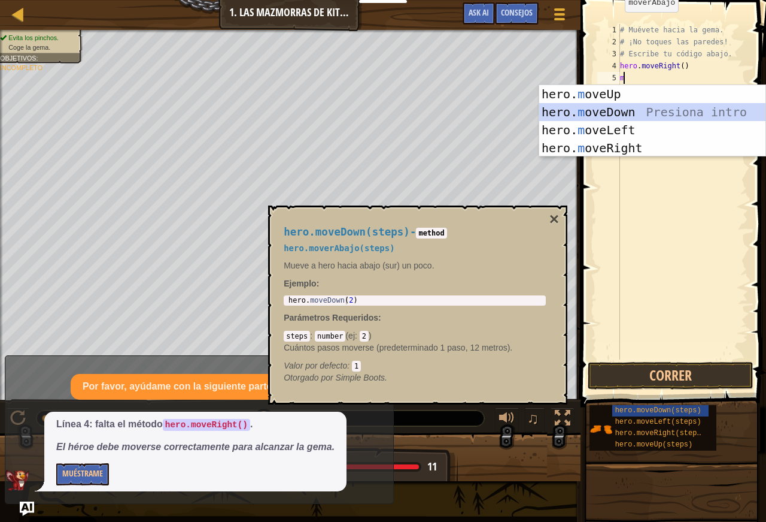
scroll to position [5, 1]
drag, startPoint x: 601, startPoint y: 104, endPoint x: 611, endPoint y: 118, distance: 17.1
click at [605, 108] on div "hero. m oveUp Presiona intro hero. m oveDown Presiona intro hero. m oveLeft Pre…" at bounding box center [653, 139] width 226 height 108
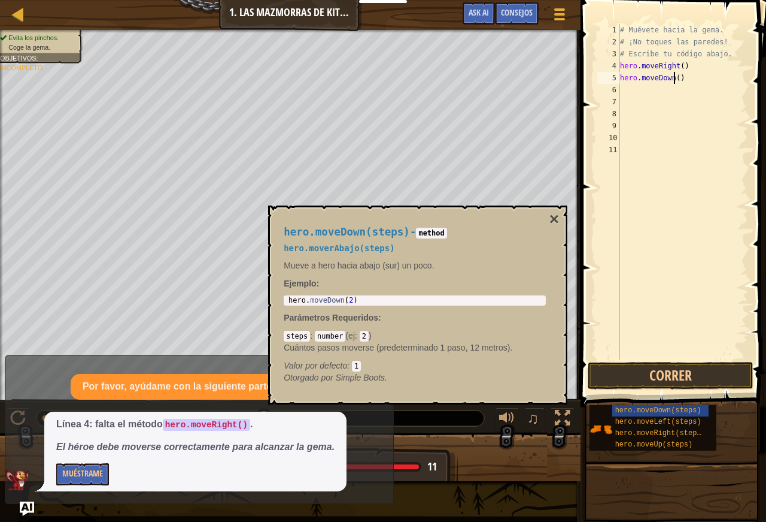
scroll to position [5, 0]
click at [675, 80] on div "# Muévete hacia la gema. # ¡No toques las paredes! # Escribe tu código abajo. h…" at bounding box center [683, 203] width 131 height 359
drag, startPoint x: 649, startPoint y: 366, endPoint x: 669, endPoint y: 366, distance: 20.4
click at [650, 366] on button "Correr" at bounding box center [671, 376] width 166 height 28
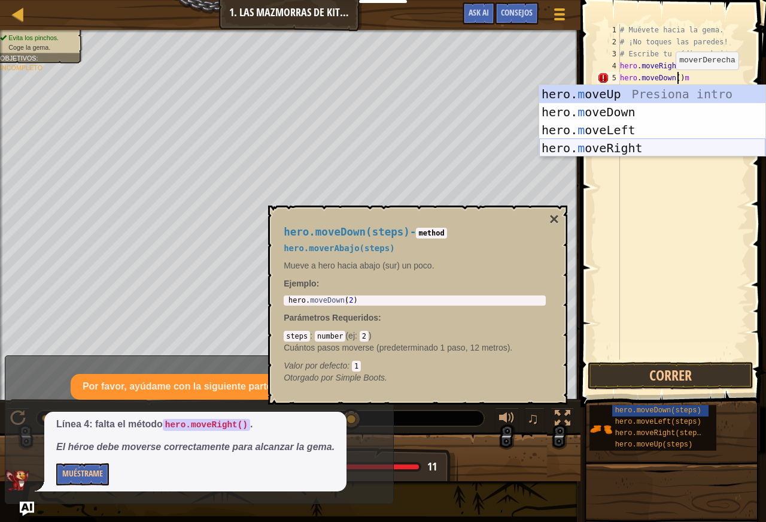
scroll to position [5, 5]
click at [695, 152] on div "hero. m oveUp Presiona intro hero. m oveDown Presiona intro hero. m oveLeft Pre…" at bounding box center [653, 139] width 226 height 108
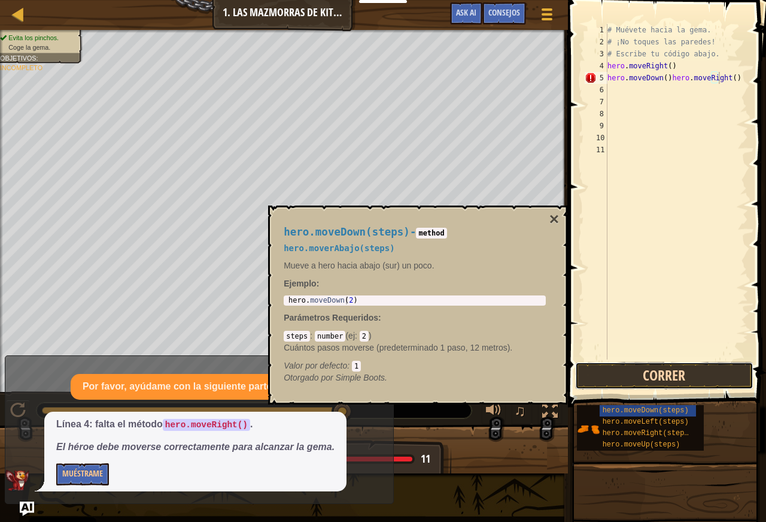
click at [680, 378] on button "Correr" at bounding box center [664, 376] width 178 height 28
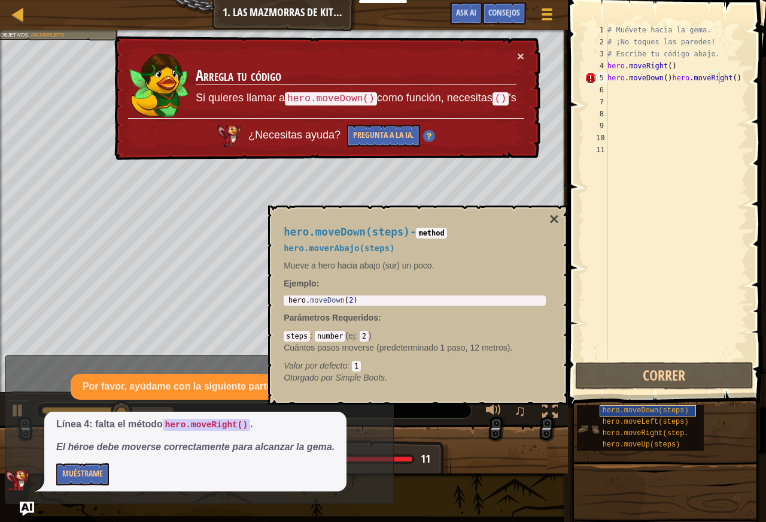
click at [657, 411] on span "hero.moveDown(steps)" at bounding box center [646, 410] width 86 height 8
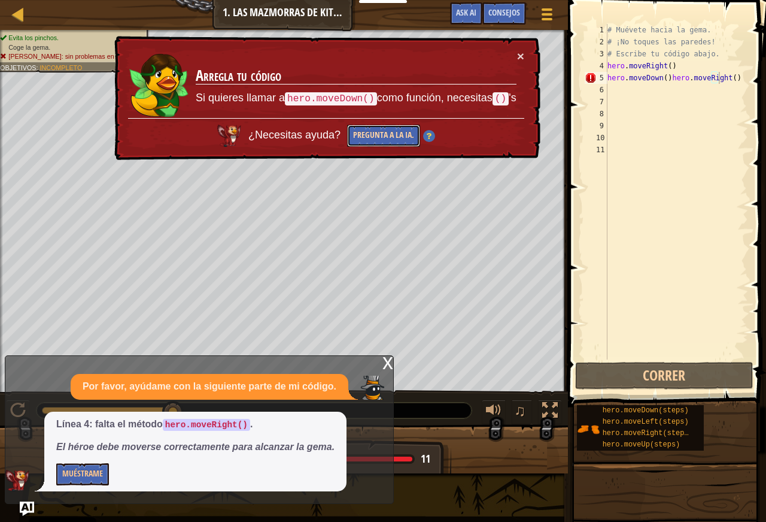
click at [394, 130] on button "Pregunta a la IA." at bounding box center [383, 136] width 73 height 22
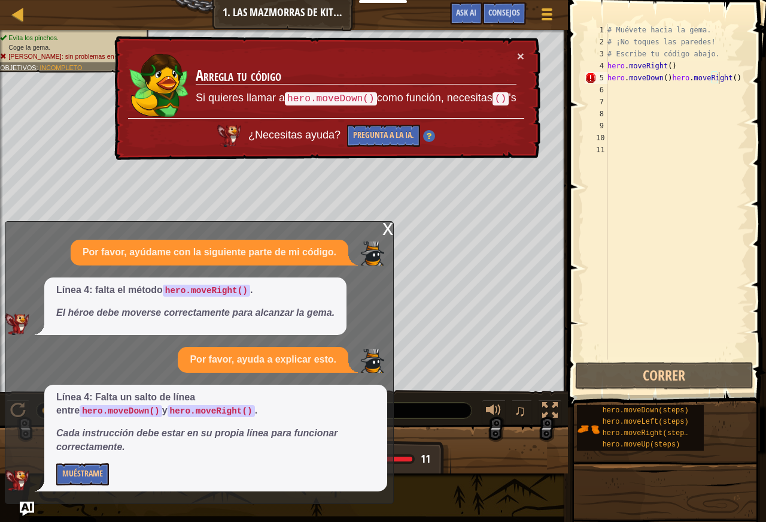
click at [520, 49] on div "× Arregla tu código Si quieres llamar a hero.moveDown() como función, necesitas…" at bounding box center [326, 98] width 429 height 125
click at [522, 59] on button "×" at bounding box center [520, 56] width 7 height 13
click at [650, 68] on div "# Muévete hacia la gema. # ¡No toques las paredes! # Escribe tu código abajo. h…" at bounding box center [676, 203] width 143 height 359
click at [663, 70] on div "# Muévete hacia la gema. # ¡No toques las paredes! # Escribe tu código abajo. h…" at bounding box center [676, 203] width 143 height 359
click at [663, 70] on div "# Muévete hacia la gema. # ¡No toques las paredes! # Escribe tu código abajo. h…" at bounding box center [676, 191] width 143 height 335
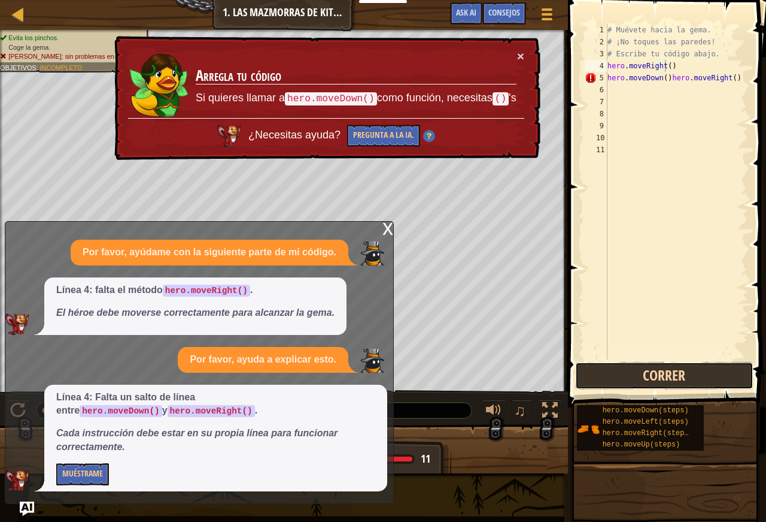
click at [670, 369] on button "Correr" at bounding box center [664, 376] width 178 height 28
drag, startPoint x: 675, startPoint y: 370, endPoint x: 683, endPoint y: 363, distance: 10.2
click at [683, 363] on button "Correr" at bounding box center [664, 376] width 178 height 28
click at [343, 100] on code "hero.moveDown()" at bounding box center [331, 99] width 92 height 14
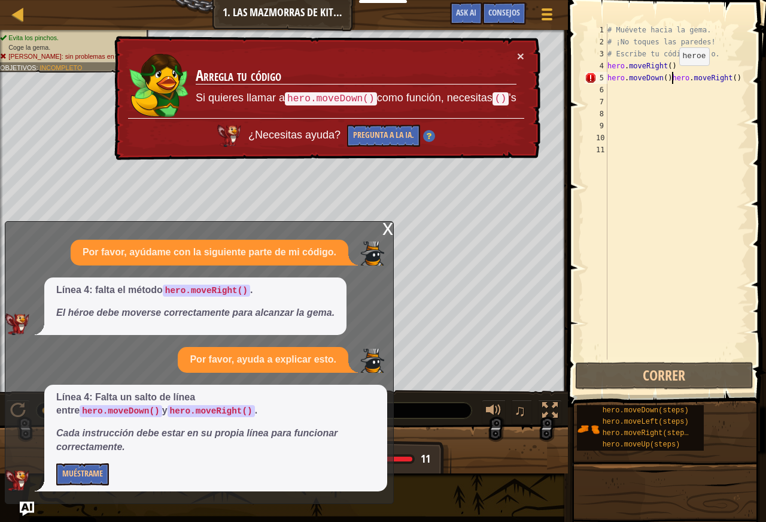
click at [672, 77] on div "# Muévete hacia la gema. # ¡No toques las paredes! # Escribe tu código abajo. h…" at bounding box center [676, 203] width 143 height 359
click at [725, 76] on div "# Muévete hacia la gema. # ¡No toques las paredes! # Escribe tu código abajo. h…" at bounding box center [676, 203] width 143 height 359
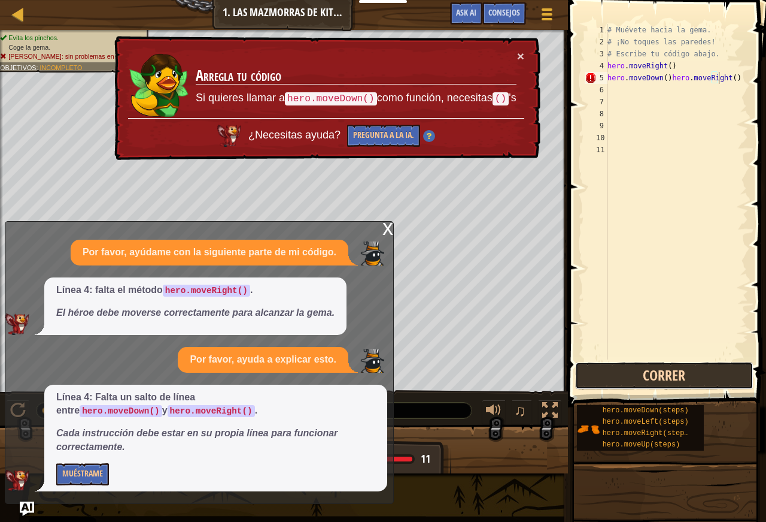
click at [698, 381] on button "Correr" at bounding box center [664, 376] width 178 height 28
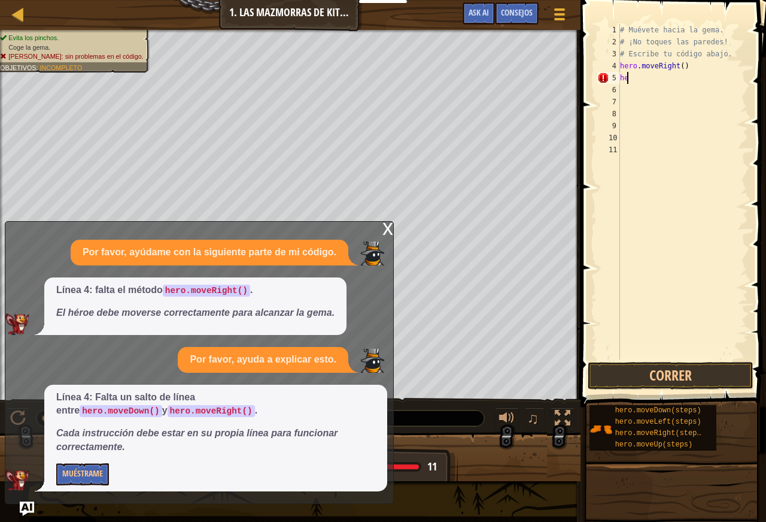
scroll to position [5, 1]
type textarea "h"
click at [679, 67] on div "# Muévete hacia la gema. # ¡No toques las paredes! # Escribe tu código abajo. h…" at bounding box center [683, 203] width 131 height 359
type textarea "hero.moveRight()"
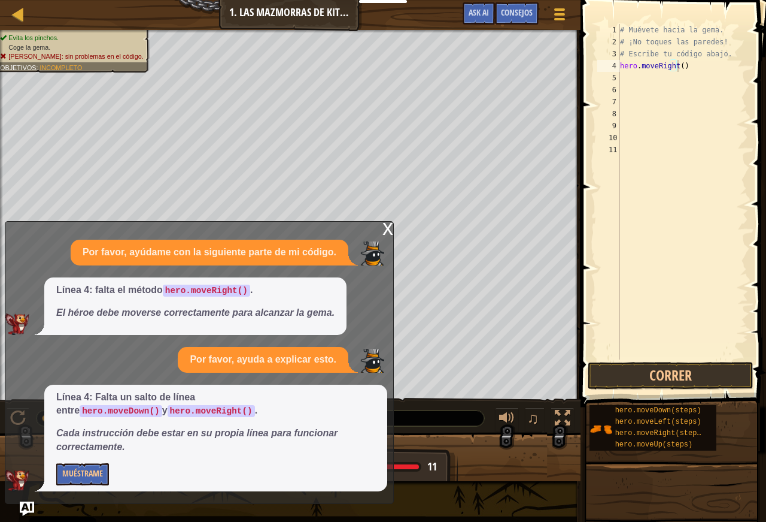
drag, startPoint x: 269, startPoint y: 305, endPoint x: 216, endPoint y: 472, distance: 174.8
click at [259, 331] on div "Línea 4: falta el método hero.moveRight() . El héroe debe moverse correctamente…" at bounding box center [195, 305] width 302 height 57
click at [249, 455] on div "Línea 4: Falta un salto de línea entre hero.moveDown() y hero.moveRight() . Cad…" at bounding box center [215, 437] width 343 height 107
click at [668, 378] on button "Correr" at bounding box center [671, 376] width 166 height 28
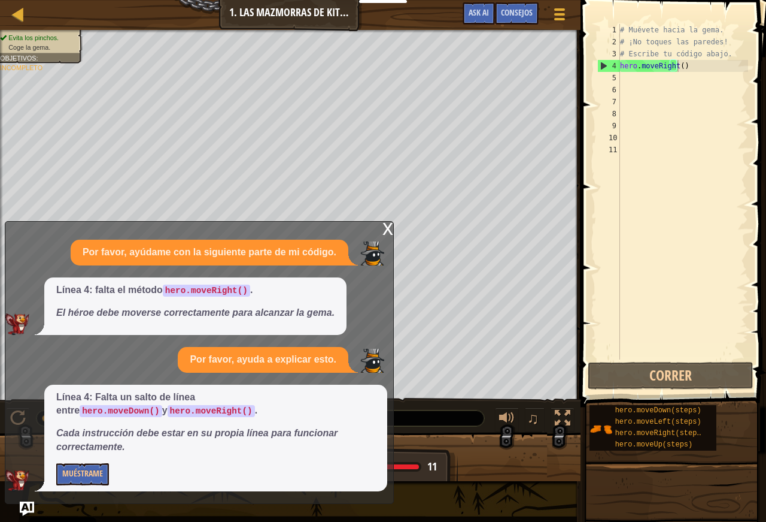
click at [386, 223] on div "x" at bounding box center [388, 228] width 11 height 12
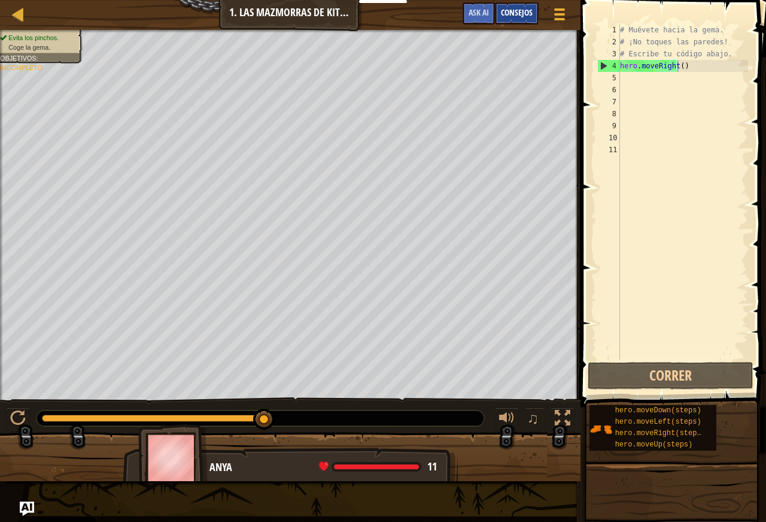
click at [525, 6] on div "Consejos" at bounding box center [517, 13] width 44 height 22
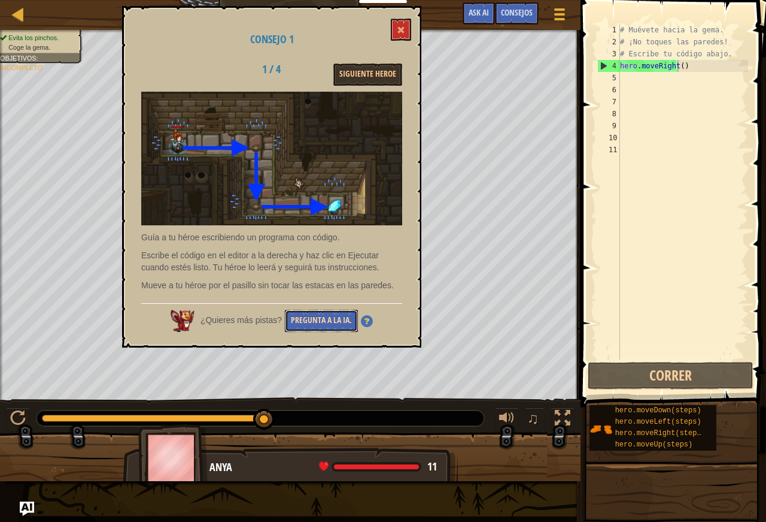
click at [325, 317] on button "Pregunta a la IA." at bounding box center [321, 321] width 73 height 22
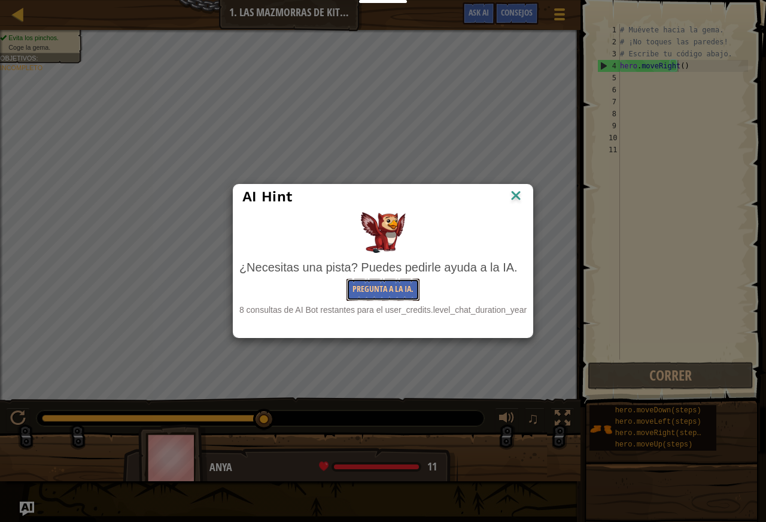
drag, startPoint x: 369, startPoint y: 285, endPoint x: 387, endPoint y: 268, distance: 25.0
click at [507, 193] on div "AI Hint" at bounding box center [383, 196] width 281 height 18
click at [516, 193] on img at bounding box center [516, 196] width 16 height 18
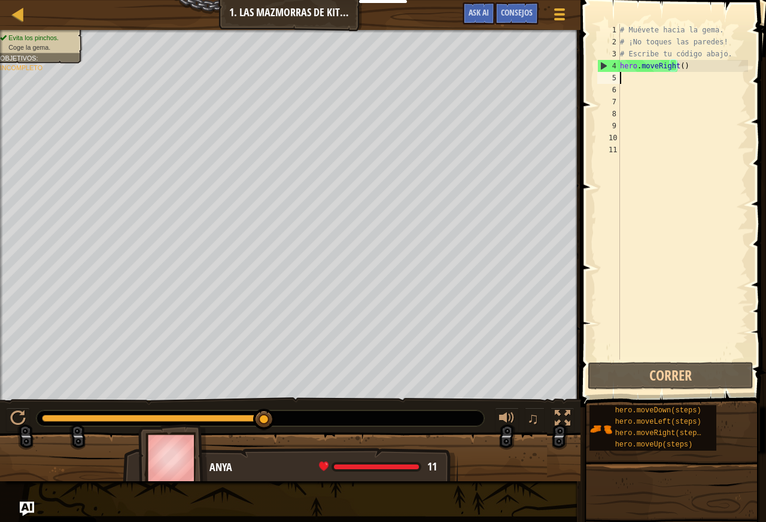
click at [675, 82] on div "# Muévete hacia la gema. # ¡No toques las paredes! # Escribe tu código abajo. h…" at bounding box center [683, 203] width 131 height 359
type textarea "m"
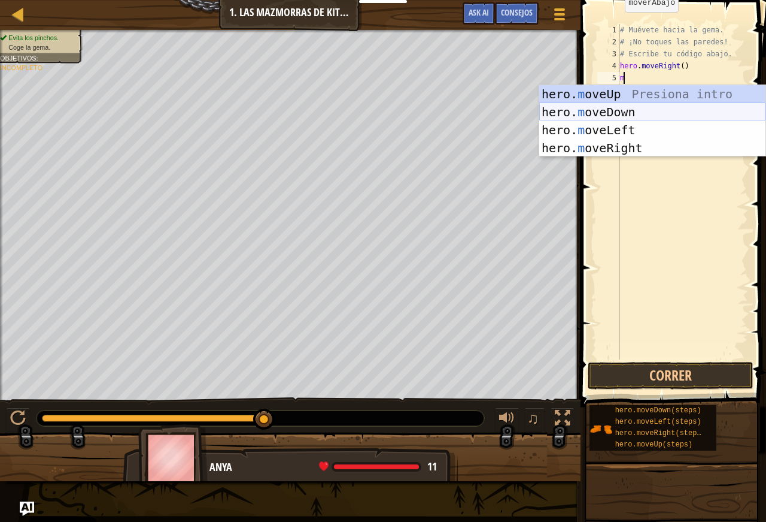
scroll to position [5, 1]
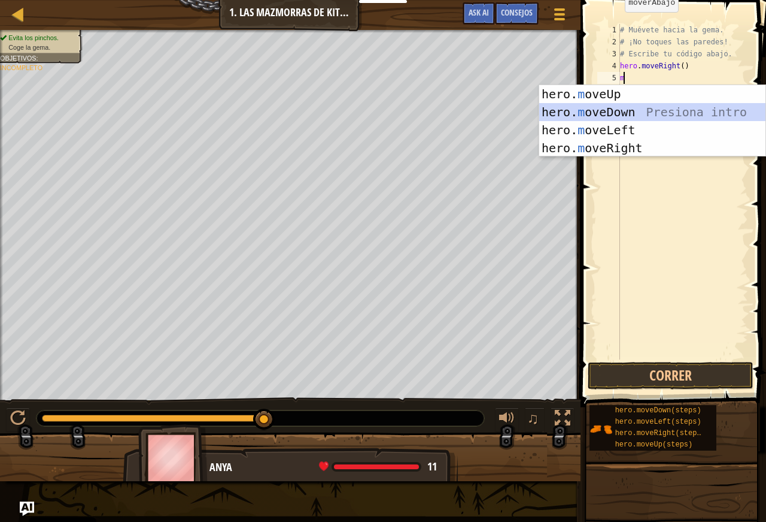
click at [620, 114] on div "hero. m oveUp Presiona intro hero. m oveDown Presiona intro hero. m oveLeft Pre…" at bounding box center [653, 139] width 226 height 108
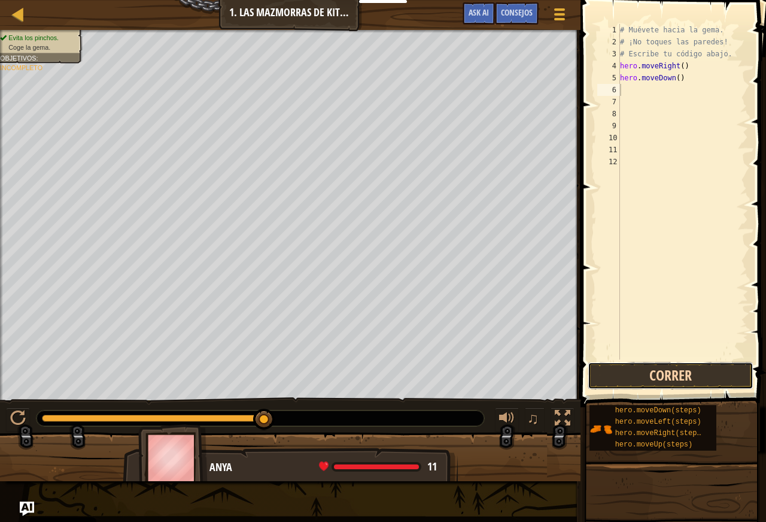
click at [682, 384] on button "Correr" at bounding box center [671, 376] width 166 height 28
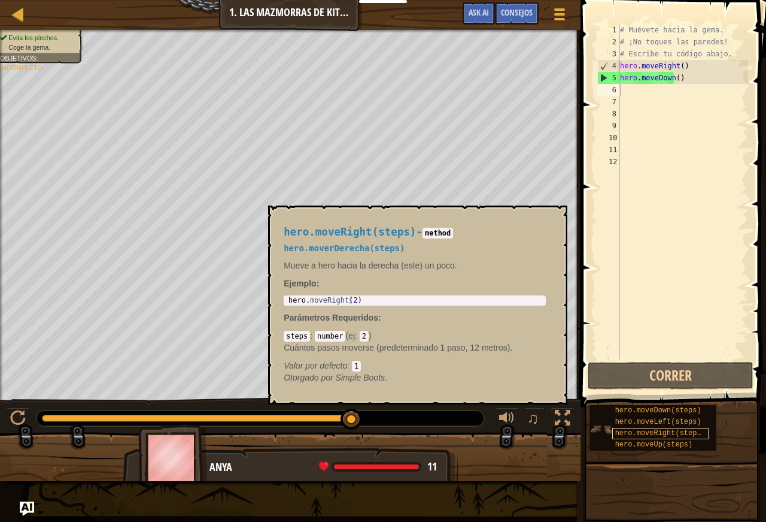
click at [691, 431] on span "hero.moveRight(steps)" at bounding box center [661, 433] width 90 height 8
click at [677, 81] on div "# Muévete hacia la gema. # ¡No toques las paredes! # Escribe tu código abajo. h…" at bounding box center [683, 203] width 131 height 359
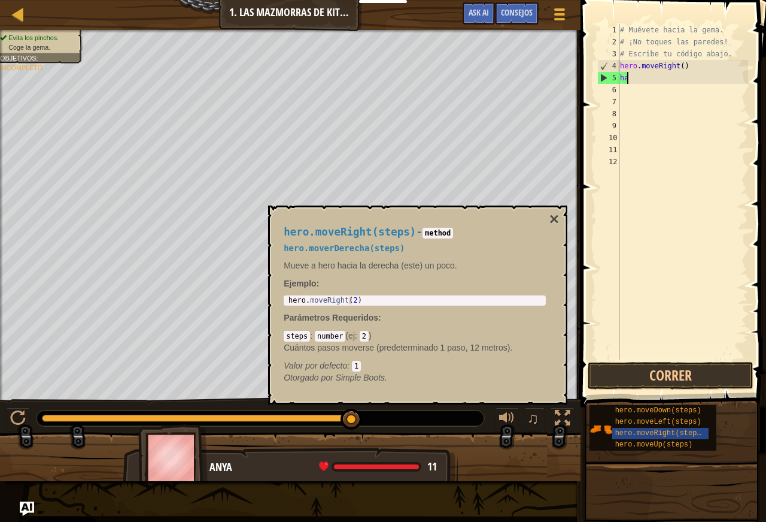
type textarea "h"
type textarea "m"
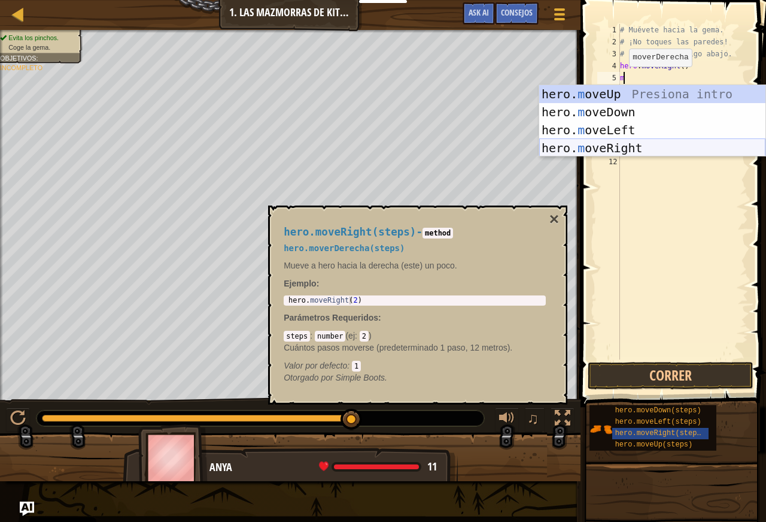
scroll to position [5, 1]
click at [604, 153] on div "hero. m oveUp Presiona intro hero. m oveDown Presiona intro hero. m oveLeft Pre…" at bounding box center [653, 139] width 226 height 108
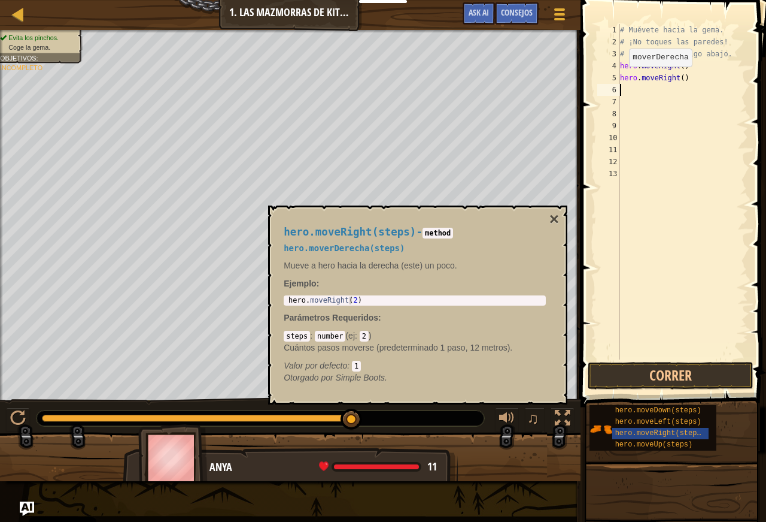
scroll to position [5, 0]
click at [672, 372] on button "Correr" at bounding box center [671, 376] width 166 height 28
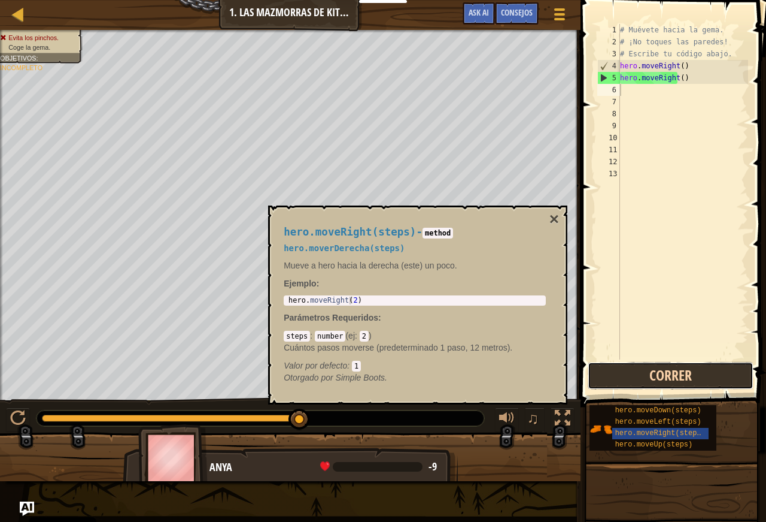
click at [732, 362] on button "Correr" at bounding box center [671, 376] width 166 height 28
click at [679, 80] on div "# Muévete hacia la gema. # ¡No toques las paredes! # Escribe tu código abajo. h…" at bounding box center [683, 203] width 131 height 359
drag, startPoint x: 685, startPoint y: 374, endPoint x: 690, endPoint y: 357, distance: 16.9
click at [681, 363] on button "Correr" at bounding box center [671, 376] width 166 height 28
type textarea "h"
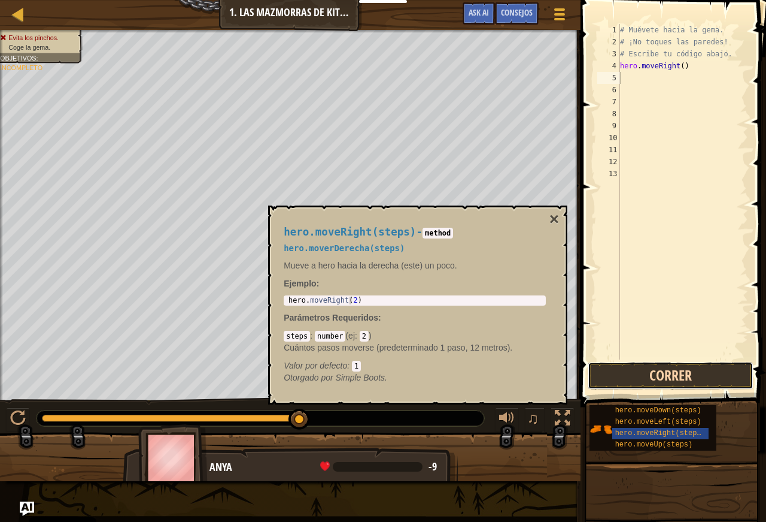
click at [668, 368] on button "Correr" at bounding box center [671, 376] width 166 height 28
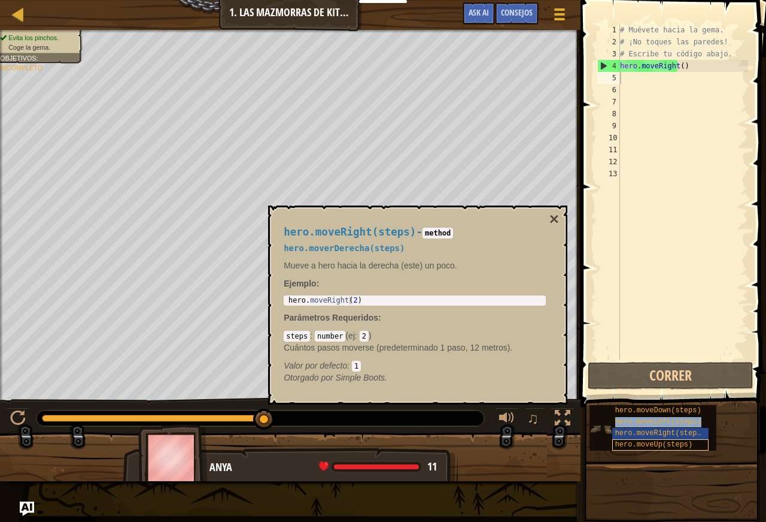
drag, startPoint x: 663, startPoint y: 417, endPoint x: 677, endPoint y: 447, distance: 32.7
click at [677, 428] on div "hero.moveLeft(steps)" at bounding box center [661, 421] width 96 height 11
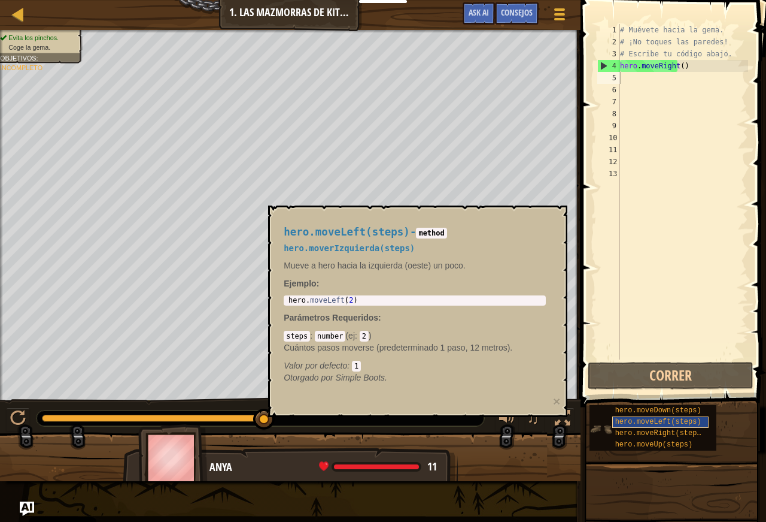
click at [689, 427] on div "hero.moveLeft(steps)" at bounding box center [661, 421] width 96 height 11
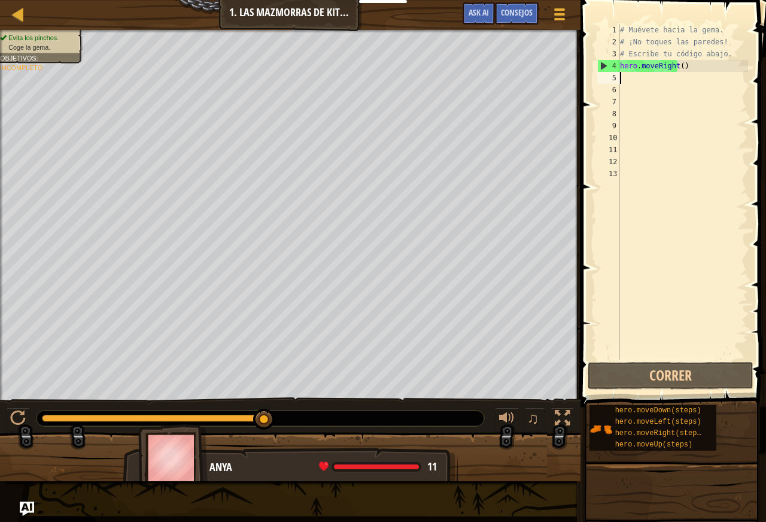
type textarea "m"
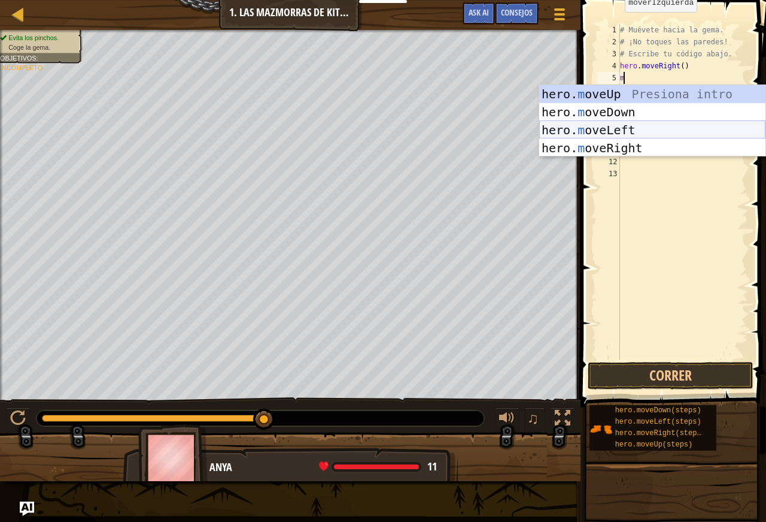
scroll to position [5, 1]
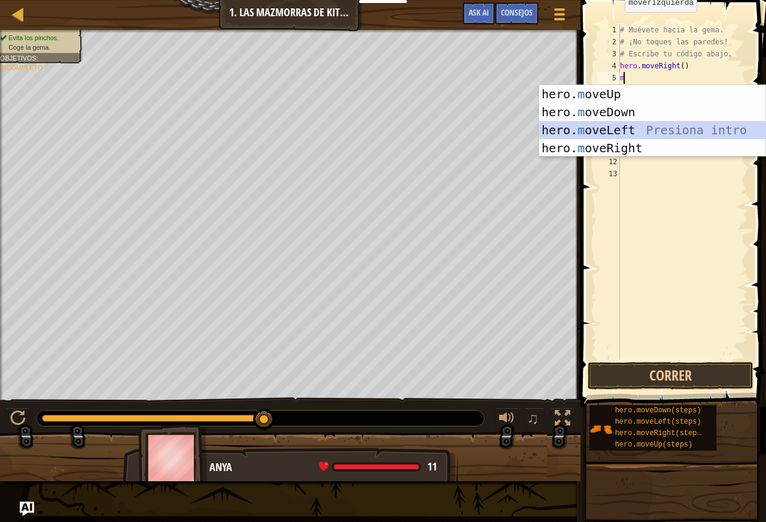
click at [621, 133] on div "hero. m oveUp Presiona intro hero. m oveDown Presiona intro hero. m oveLeft Pre…" at bounding box center [653, 139] width 226 height 108
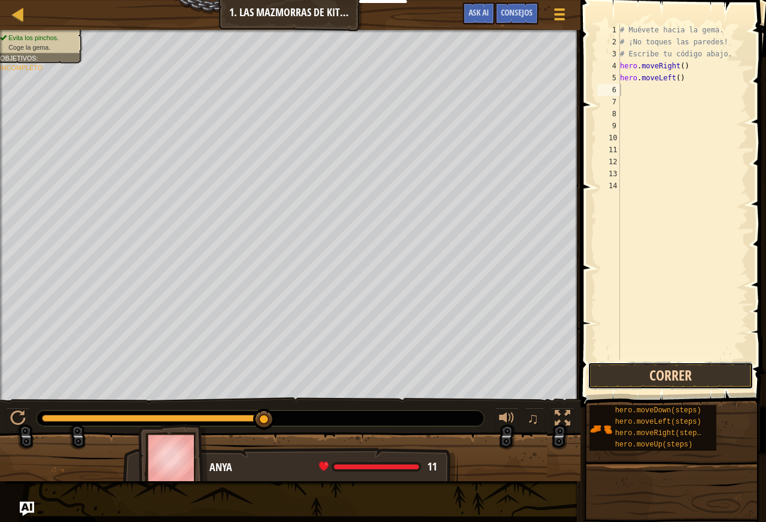
click at [658, 368] on button "Correr" at bounding box center [671, 376] width 166 height 28
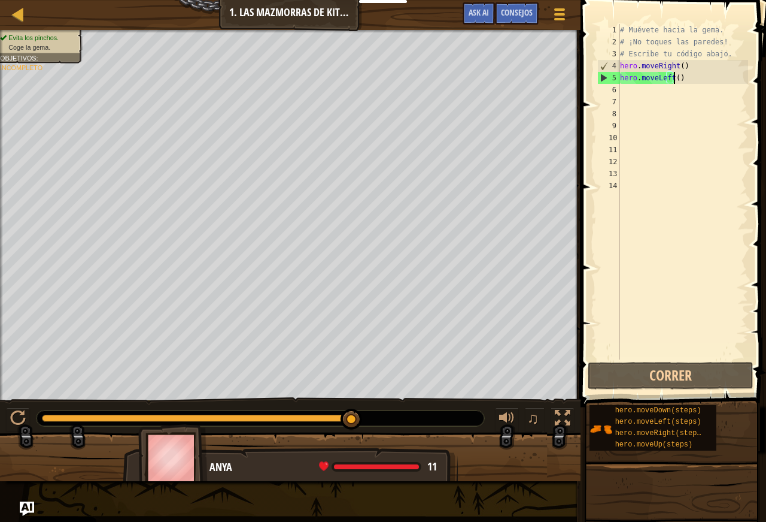
click at [678, 75] on div "# Muévete hacia la gema. # ¡No toques las paredes! # Escribe tu código abajo. h…" at bounding box center [683, 203] width 131 height 359
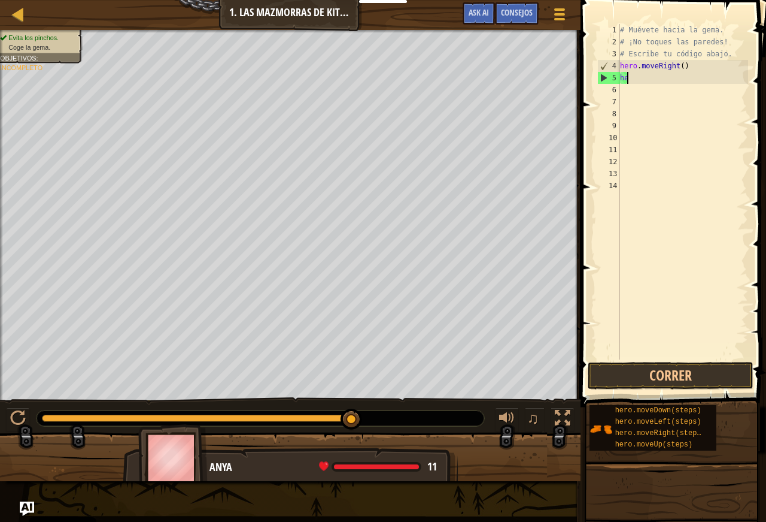
type textarea "h"
click at [692, 363] on button "Correr" at bounding box center [671, 376] width 166 height 28
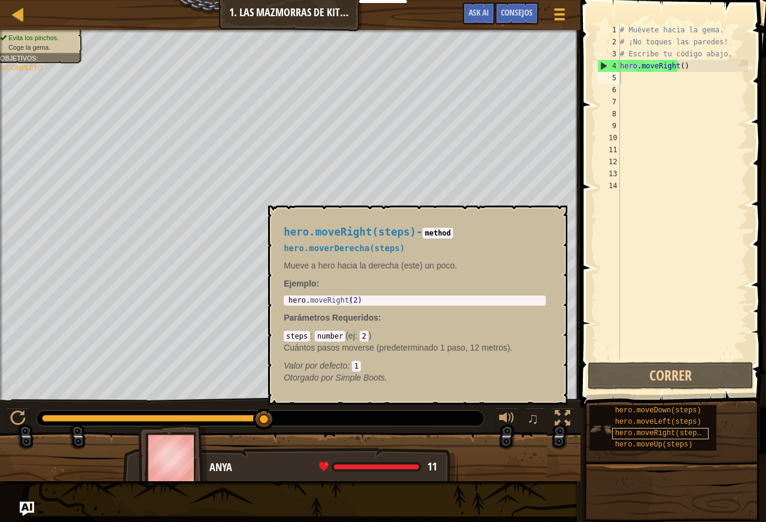
click at [656, 433] on span "hero.moveRight(steps)" at bounding box center [661, 433] width 90 height 8
click at [637, 80] on div "# Muévete hacia la gema. # ¡No toques las paredes! # Escribe tu código abajo. h…" at bounding box center [683, 203] width 131 height 359
type textarea "m"
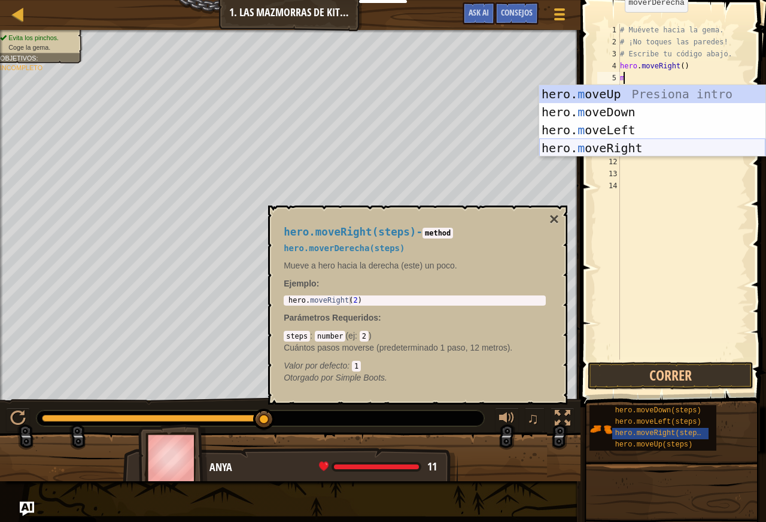
scroll to position [5, 1]
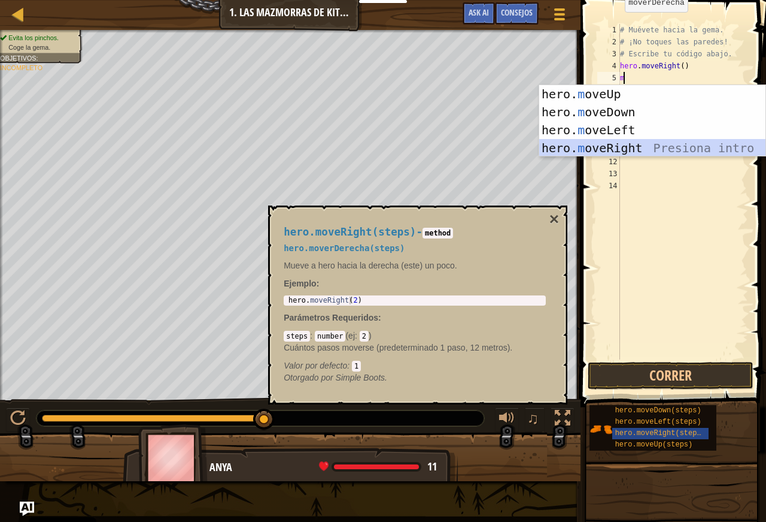
click at [608, 150] on div "hero. m oveUp Presiona intro hero. m oveDown Presiona intro hero. m oveLeft Pre…" at bounding box center [653, 139] width 226 height 108
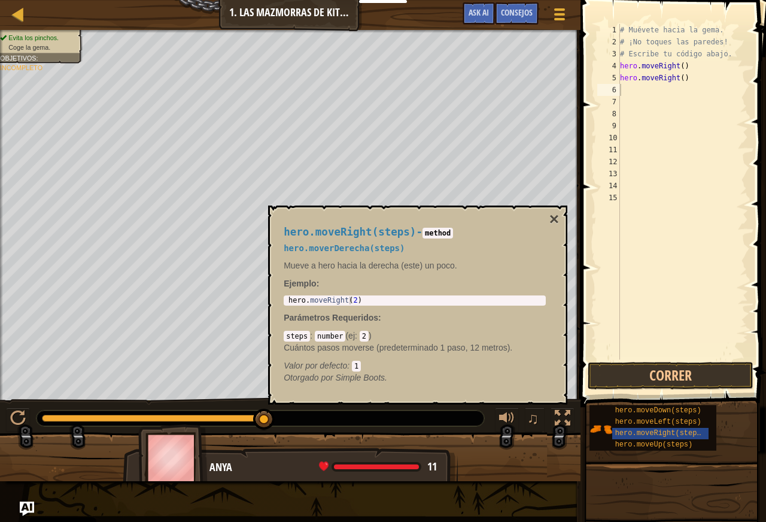
click at [554, 210] on div "hero.moveRight(steps) - method hero.moverDerecha(steps) Mueve a hero hacia la d…" at bounding box center [417, 304] width 299 height 199
click at [554, 217] on button "×" at bounding box center [555, 219] width 10 height 17
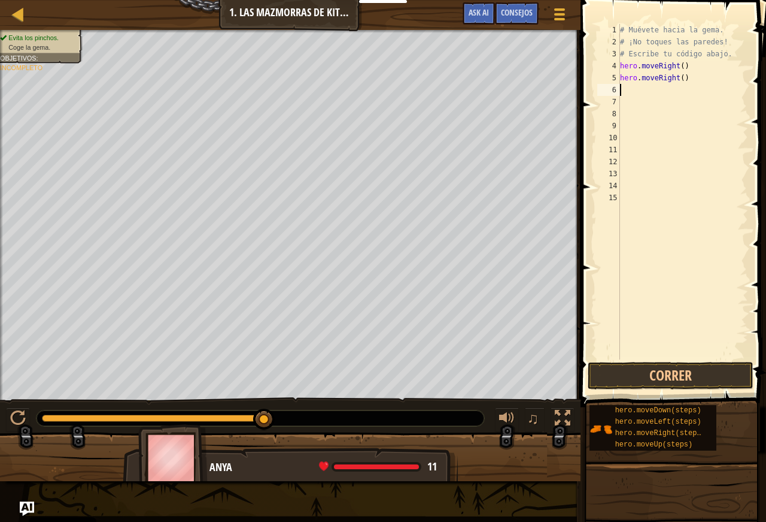
click at [641, 370] on button "Correr" at bounding box center [671, 376] width 166 height 28
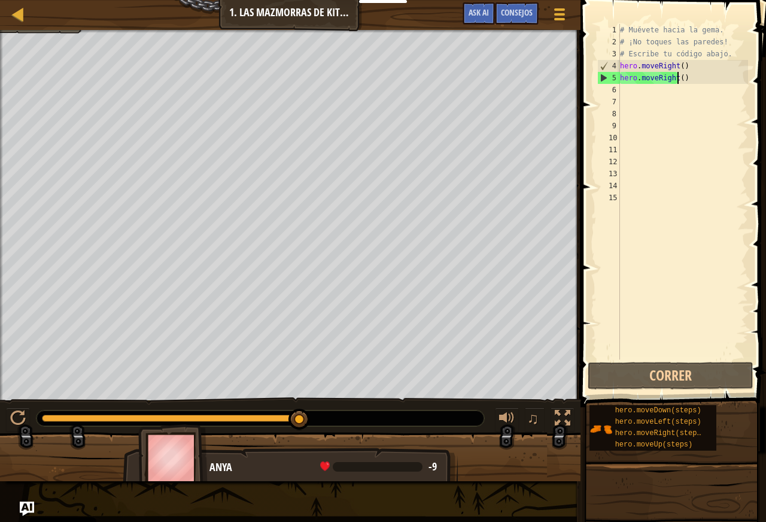
click at [693, 78] on div "# Muévete hacia la gema. # ¡No toques las paredes! # Escribe tu código abajo. h…" at bounding box center [683, 203] width 131 height 359
click at [642, 381] on button "Correr" at bounding box center [671, 376] width 166 height 28
click at [687, 80] on div "# Muévete hacia la gema. # ¡No toques las paredes! # Escribe tu código abajo. h…" at bounding box center [683, 203] width 131 height 359
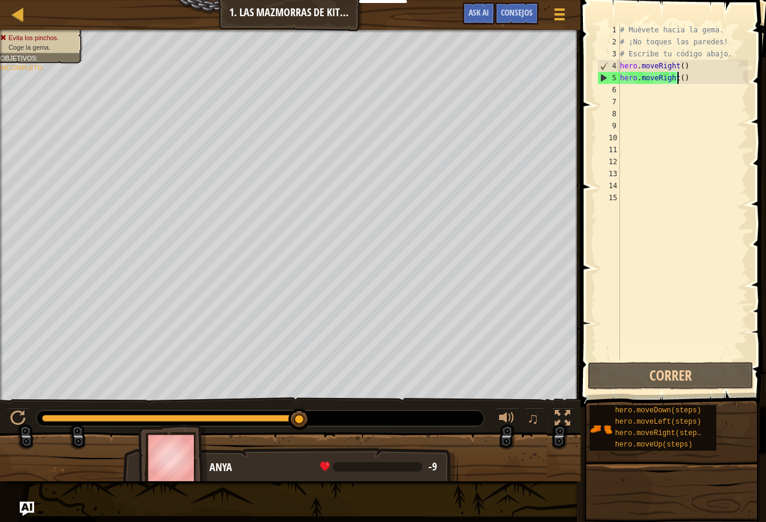
click at [687, 80] on div "# Muévete hacia la gema. # ¡No toques las paredes! # Escribe tu código abajo. h…" at bounding box center [683, 203] width 131 height 359
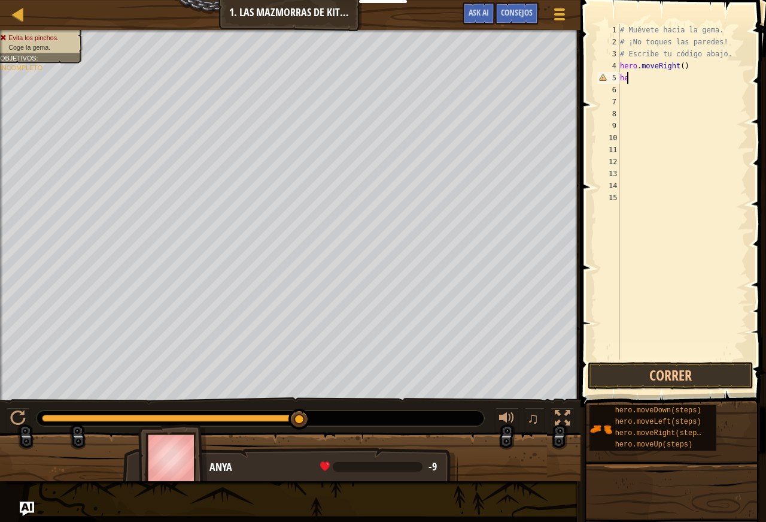
type textarea "h"
drag, startPoint x: 622, startPoint y: 359, endPoint x: 617, endPoint y: 369, distance: 10.7
click at [613, 375] on button "Correr" at bounding box center [671, 376] width 166 height 28
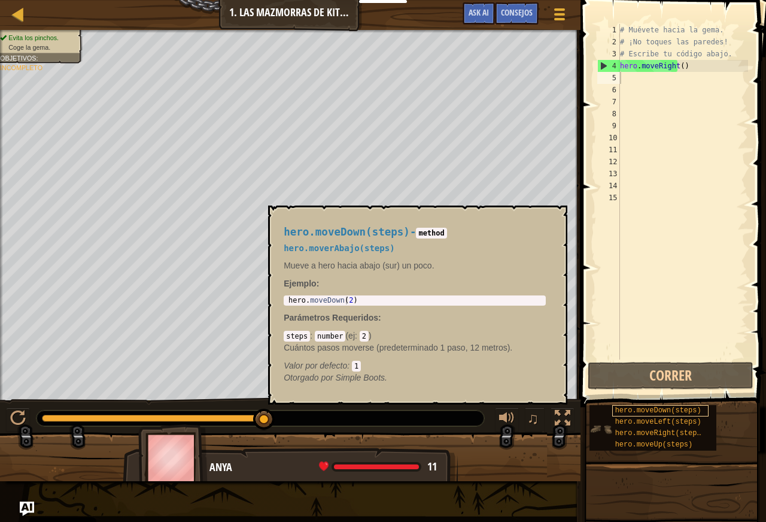
click at [675, 412] on span "hero.moveDown(steps)" at bounding box center [659, 410] width 86 height 8
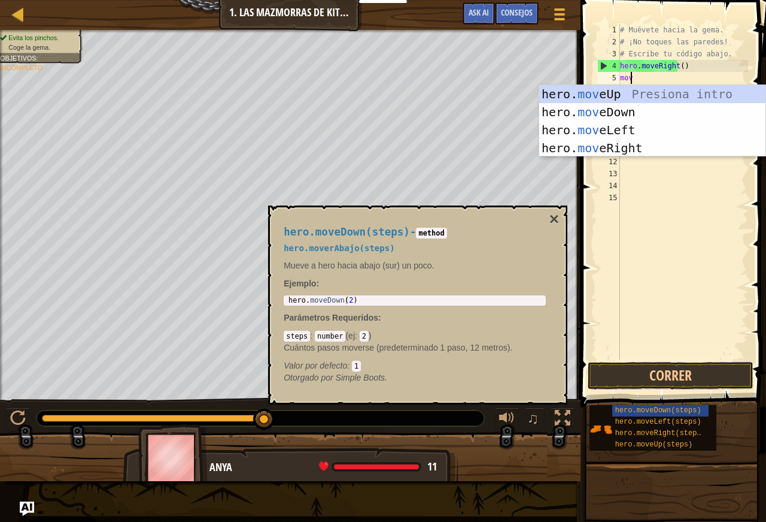
type textarea "move"
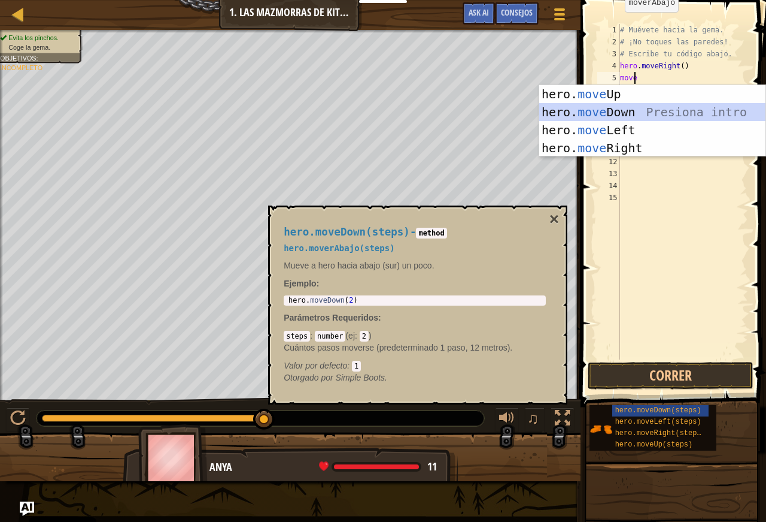
scroll to position [5, 1]
click at [623, 115] on div "hero. move Up Presiona intro hero. move Down Presiona intro hero. move Left Pre…" at bounding box center [653, 139] width 226 height 108
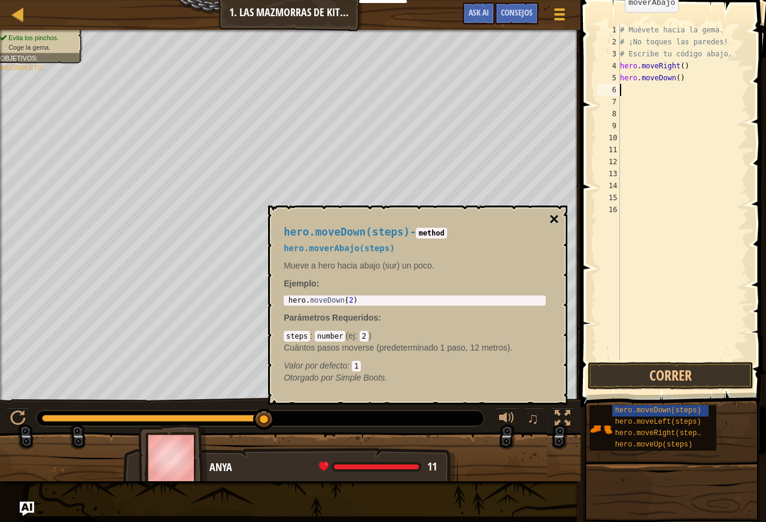
click at [555, 220] on button "×" at bounding box center [555, 219] width 10 height 17
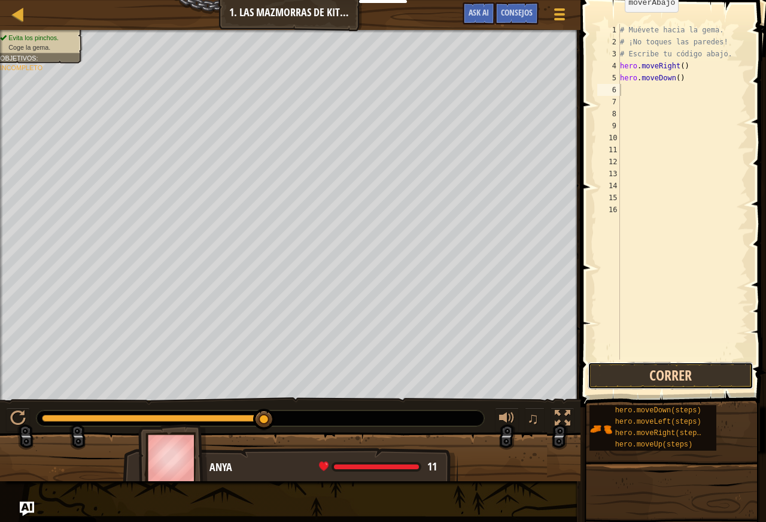
click at [665, 382] on button "Correr" at bounding box center [671, 376] width 166 height 28
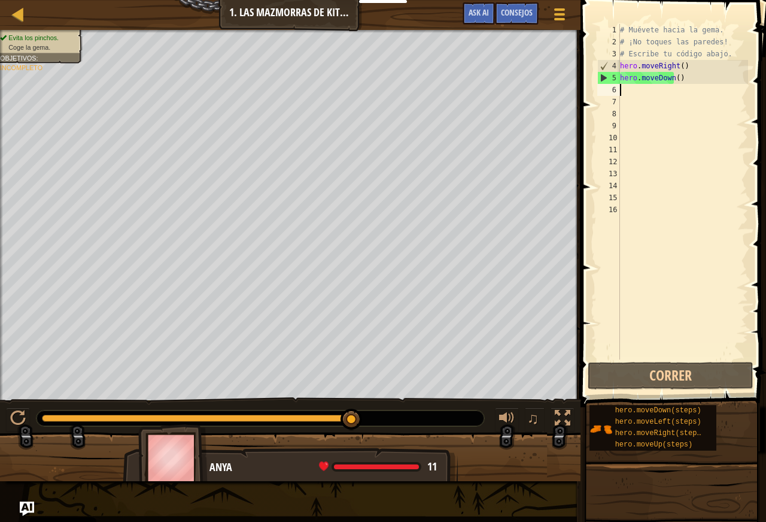
click at [657, 93] on div "# Muévete hacia la gema. # ¡No toques las paredes! # Escribe tu código abajo. h…" at bounding box center [683, 203] width 131 height 359
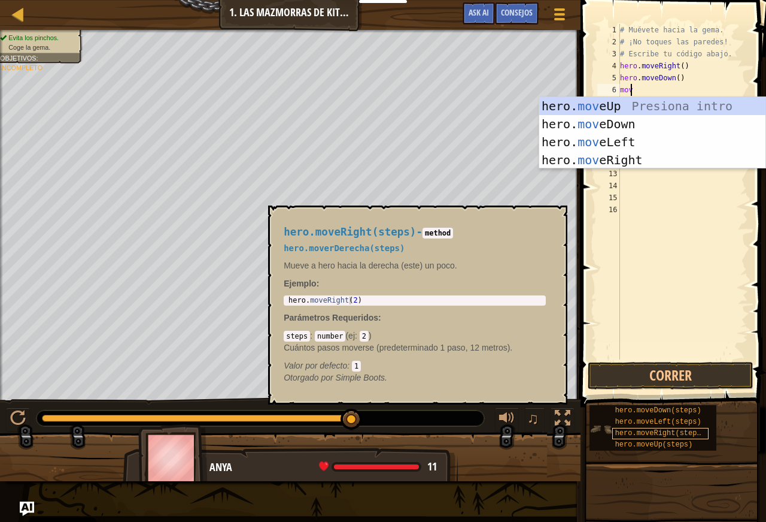
type textarea "move"
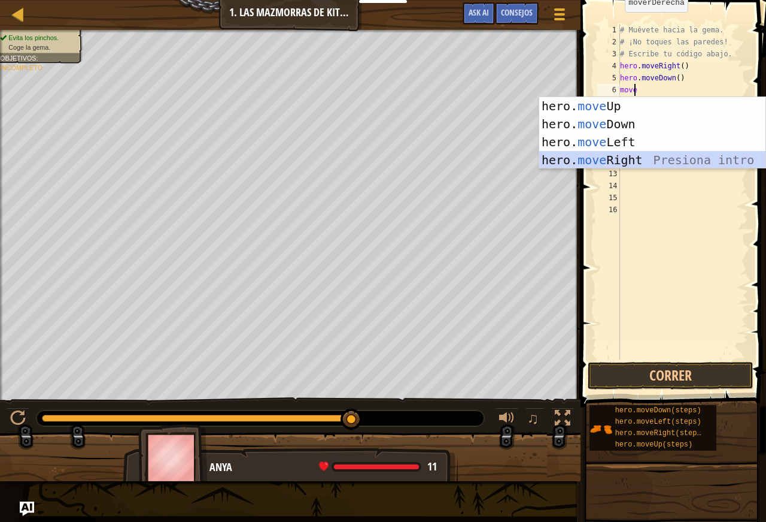
click at [613, 162] on div "hero. move Up Presiona intro hero. move Down Presiona intro hero. move Left Pre…" at bounding box center [653, 151] width 226 height 108
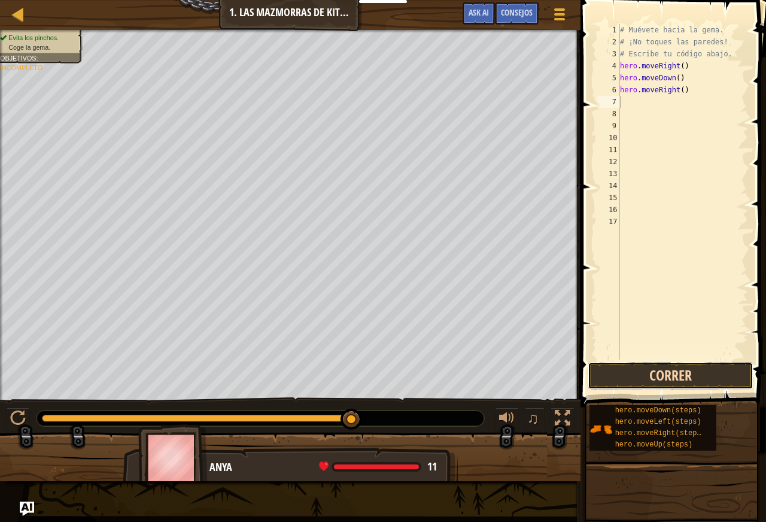
click at [685, 369] on button "Correr" at bounding box center [671, 376] width 166 height 28
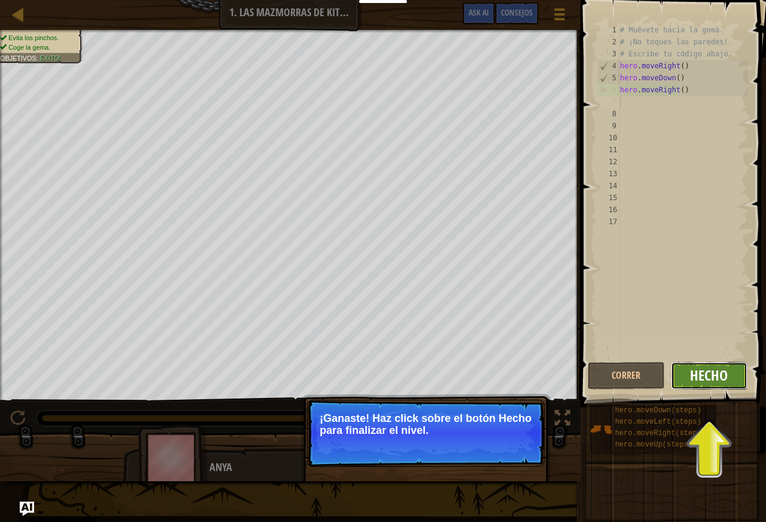
click at [709, 374] on span "Hecho" at bounding box center [709, 374] width 38 height 19
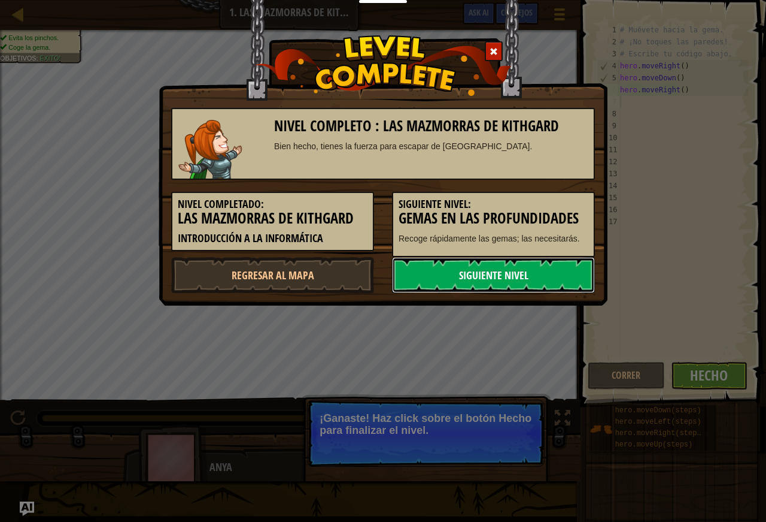
click at [549, 276] on link "Siguiente nivel" at bounding box center [493, 275] width 203 height 36
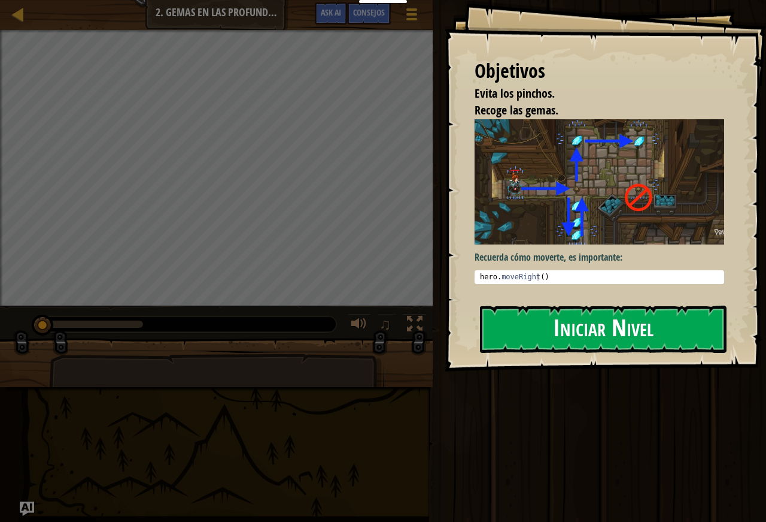
click at [583, 324] on button "Iniciar Nivel" at bounding box center [603, 328] width 247 height 47
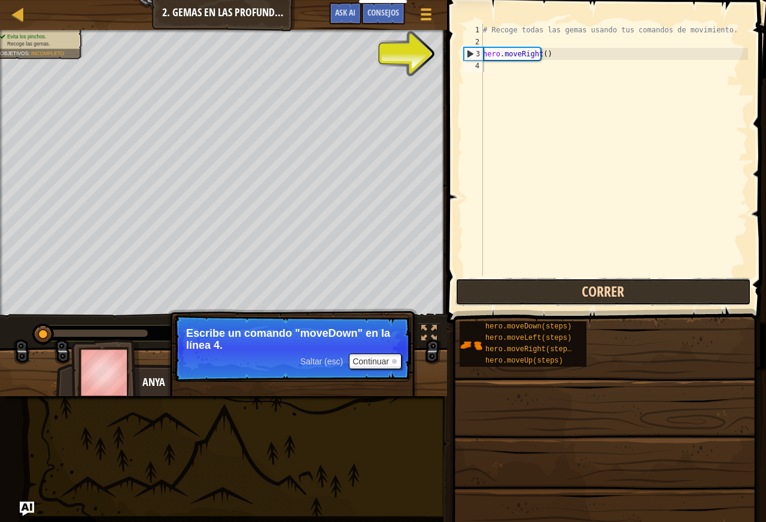
click at [519, 284] on button "Correr" at bounding box center [604, 292] width 296 height 28
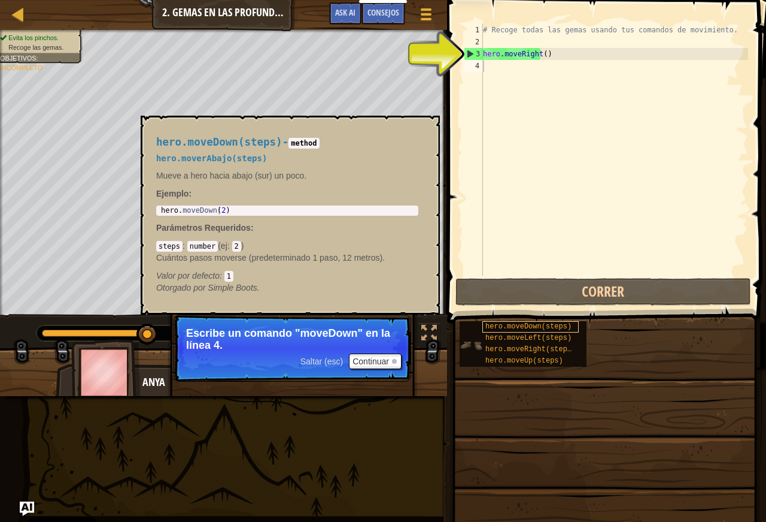
click at [550, 325] on span "hero.moveDown(steps)" at bounding box center [529, 326] width 86 height 8
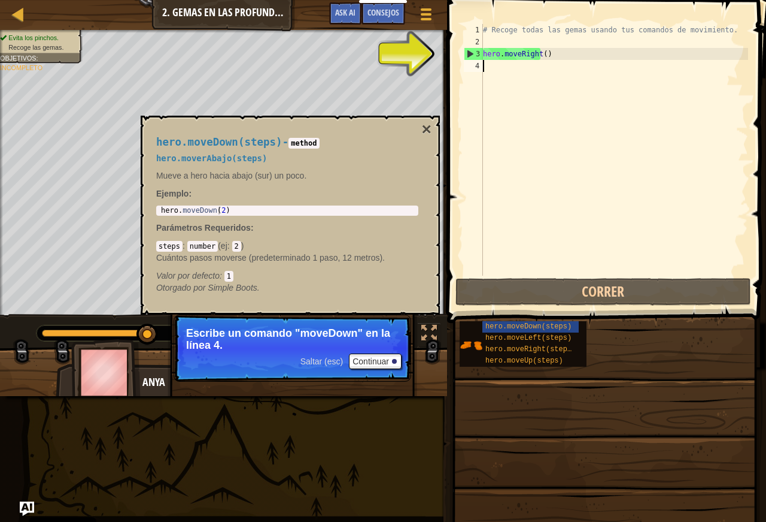
click at [520, 68] on div "# Recoge todas las gemas usando tus comandos de movimiento. hero . moveRight ( )" at bounding box center [615, 161] width 268 height 275
drag, startPoint x: 499, startPoint y: 63, endPoint x: 496, endPoint y: 69, distance: 6.5
click at [496, 69] on div "# Recoge todas las gemas usando tus comandos de movimiento. hero . moveRight ( )" at bounding box center [615, 161] width 268 height 275
type textarea "m"
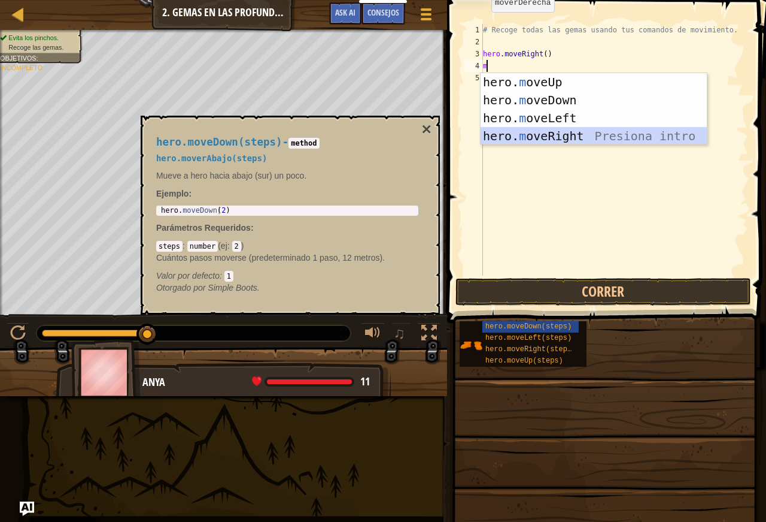
scroll to position [5, 0]
click at [540, 132] on div "hero. m oveUp Presiona intro hero. m oveDown Presiona intro hero. m oveLeft Pre…" at bounding box center [594, 127] width 226 height 108
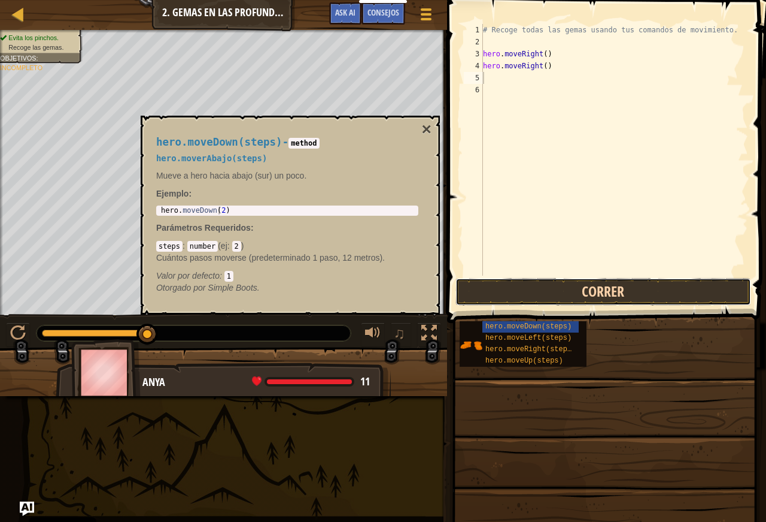
click at [566, 282] on button "Correr" at bounding box center [604, 292] width 296 height 28
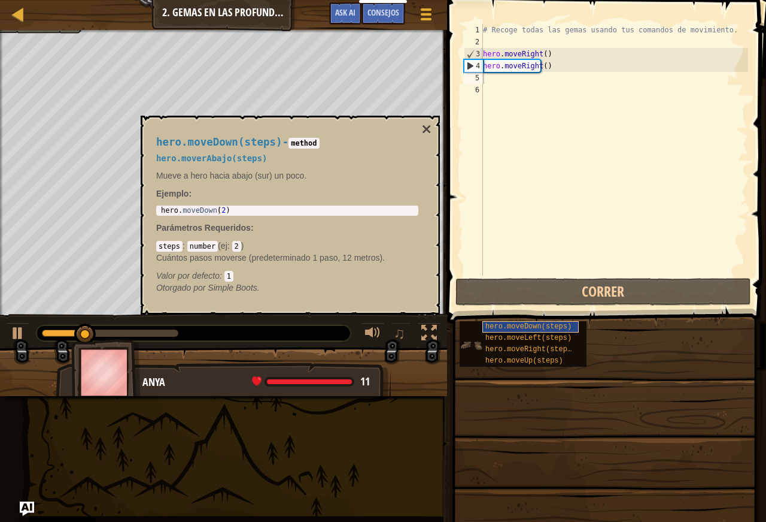
click at [489, 328] on span "hero.moveDown(steps)" at bounding box center [529, 326] width 86 height 8
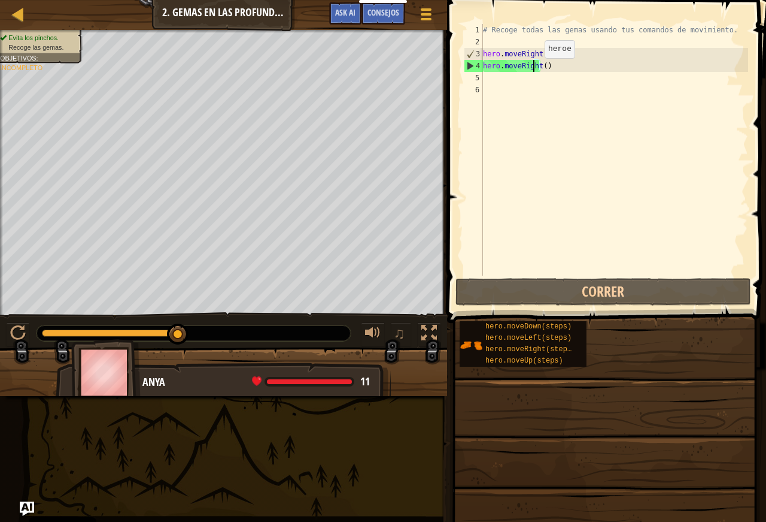
click at [534, 70] on div "# Recoge todas las gemas usando tus comandos de movimiento. hero . moveRight ( …" at bounding box center [615, 161] width 268 height 275
click at [538, 67] on div "# Recoge todas las gemas usando tus comandos de movimiento. hero . moveRight ( …" at bounding box center [615, 161] width 268 height 275
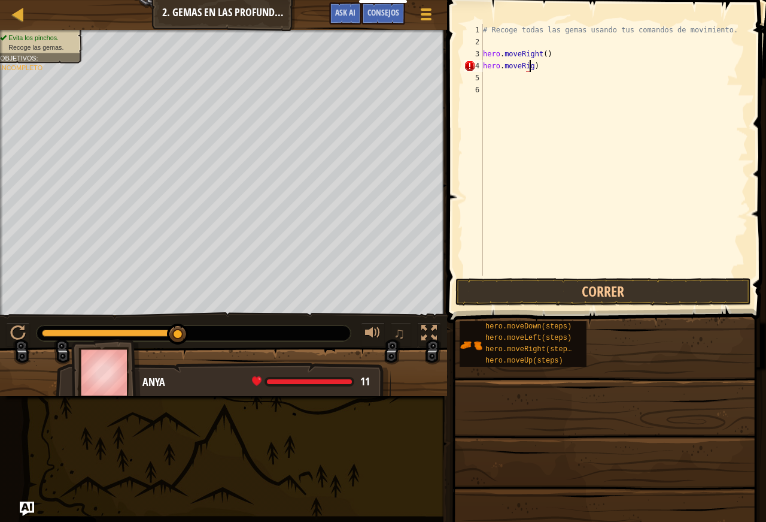
click at [536, 68] on div "# Recoge todas las gemas usando tus comandos de movimiento. hero . moveRight ( …" at bounding box center [615, 161] width 268 height 275
type textarea "h"
